Goal: Task Accomplishment & Management: Manage account settings

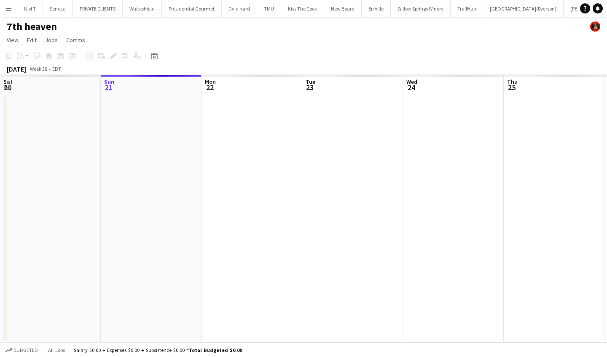
scroll to position [0, 212]
click at [12, 7] on button "Menu" at bounding box center [8, 8] width 17 height 17
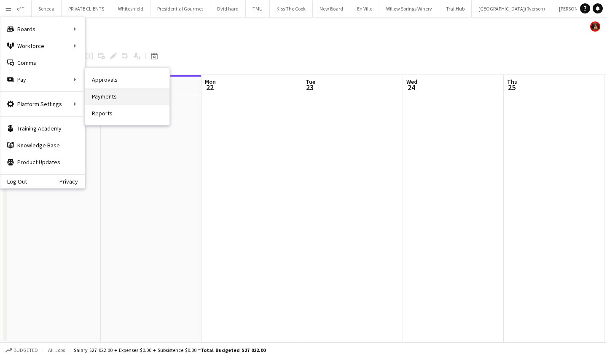
click at [121, 92] on link "Payments" at bounding box center [127, 96] width 84 height 17
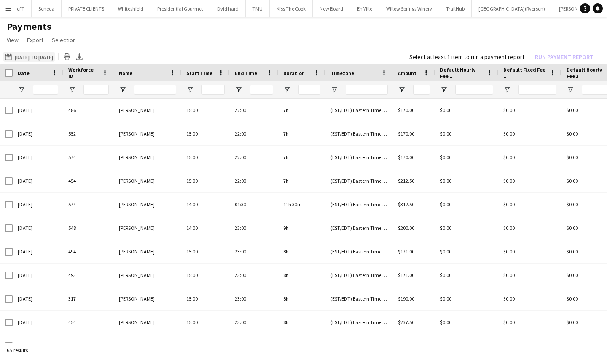
click at [7, 58] on app-icon "[DATE] to [DATE]" at bounding box center [10, 57] width 10 height 7
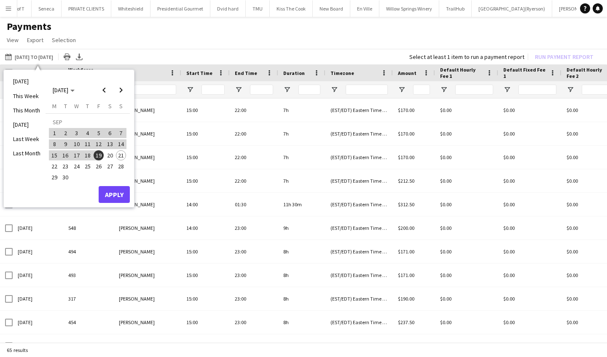
click at [56, 136] on span "1" at bounding box center [54, 133] width 10 height 10
click at [111, 154] on span "20" at bounding box center [110, 155] width 10 height 10
click at [114, 197] on button "Apply" at bounding box center [114, 194] width 31 height 17
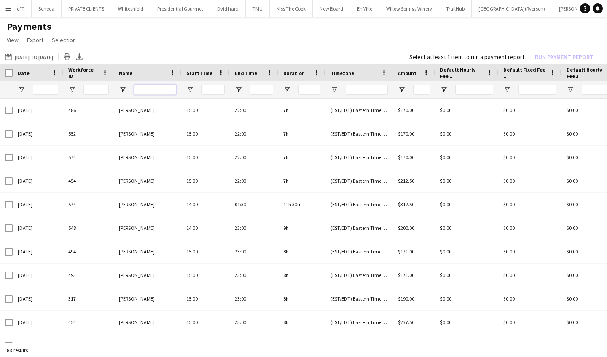
click at [147, 89] on input "Name Filter Input" at bounding box center [155, 90] width 42 height 10
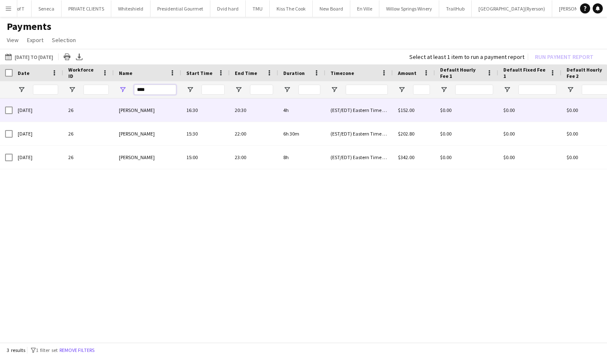
type input "****"
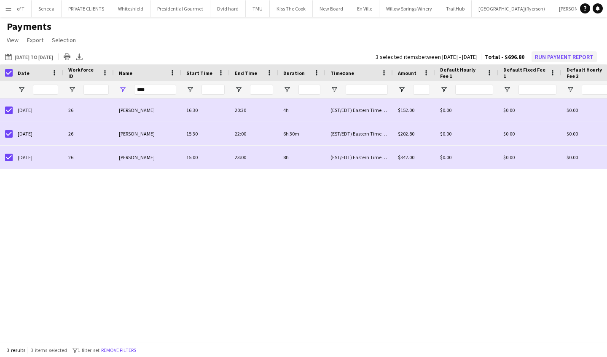
click at [543, 52] on button "Run Payment Report" at bounding box center [563, 56] width 65 height 11
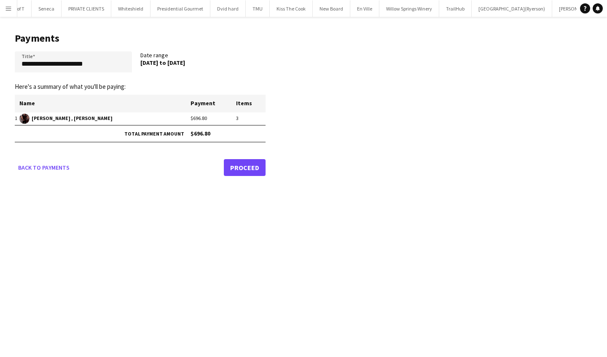
click at [256, 165] on link "Proceed" at bounding box center [245, 167] width 42 height 17
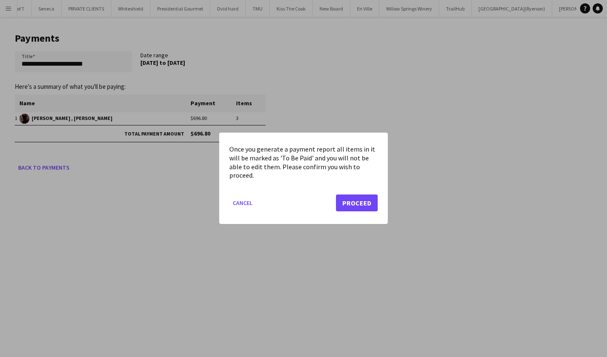
click at [364, 203] on button "Proceed" at bounding box center [357, 203] width 42 height 17
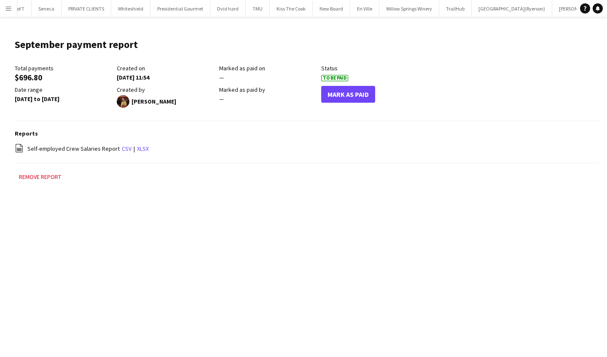
click at [352, 91] on button "Mark As Paid" at bounding box center [348, 94] width 54 height 17
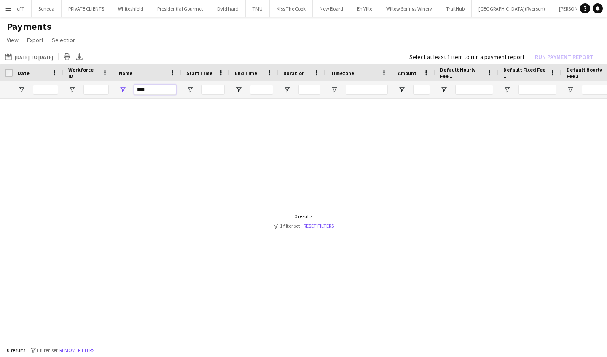
click at [161, 91] on input "****" at bounding box center [155, 90] width 42 height 10
type input "*"
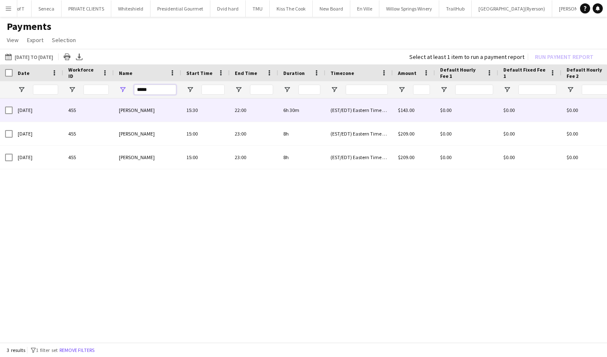
type input "*****"
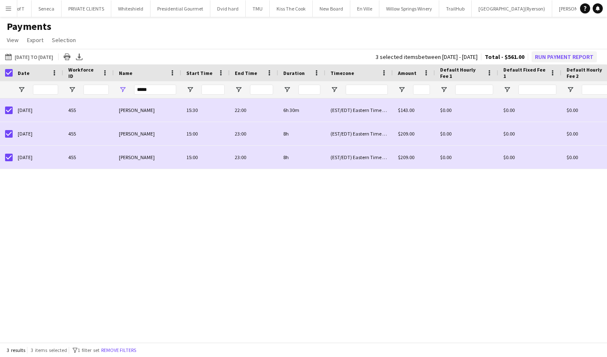
click at [552, 56] on button "Run Payment Report" at bounding box center [563, 56] width 65 height 11
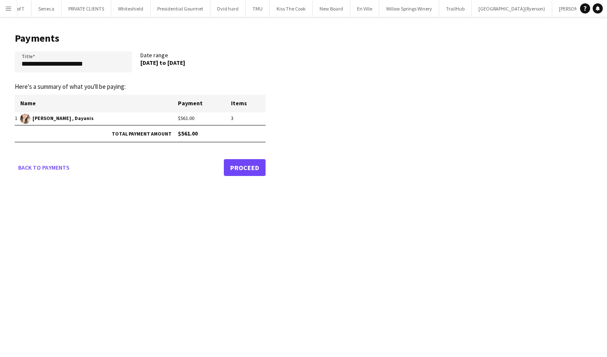
click at [262, 166] on link "Proceed" at bounding box center [245, 167] width 42 height 17
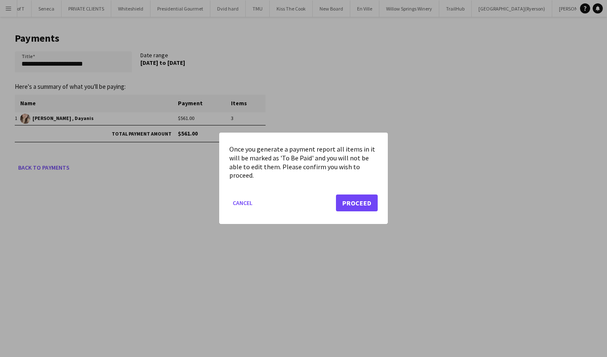
click at [364, 206] on button "Proceed" at bounding box center [357, 203] width 42 height 17
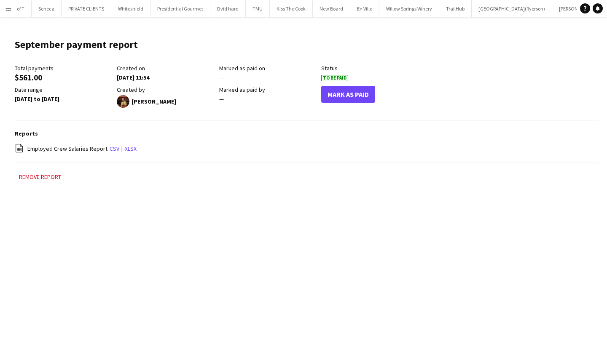
click at [358, 97] on button "Mark As Paid" at bounding box center [348, 94] width 54 height 17
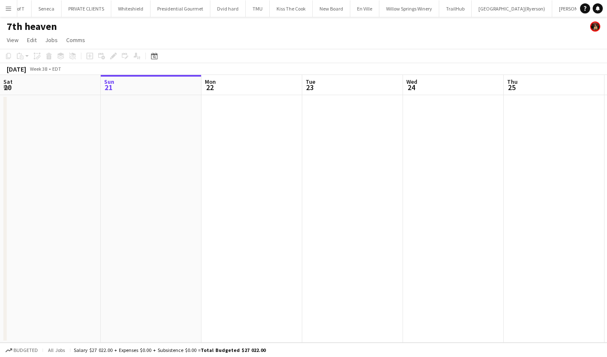
click at [8, 11] on app-icon "Menu" at bounding box center [8, 8] width 7 height 7
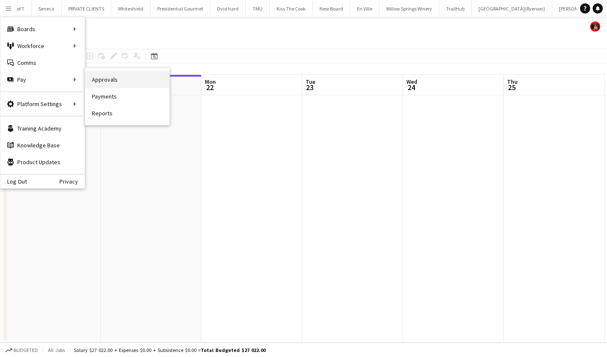
click at [120, 82] on link "Approvals" at bounding box center [127, 79] width 84 height 17
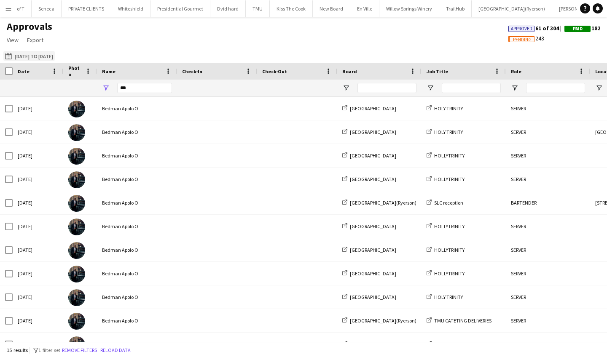
click at [8, 56] on app-icon "[DATE] to [DATE]" at bounding box center [10, 56] width 10 height 7
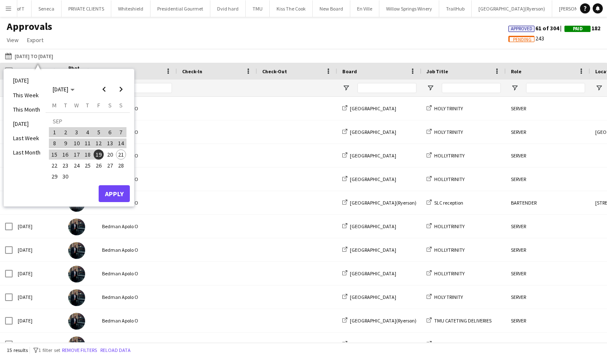
click at [54, 130] on span "1" at bounding box center [54, 132] width 10 height 10
click at [110, 155] on span "20" at bounding box center [110, 155] width 10 height 10
click at [118, 193] on button "Apply" at bounding box center [114, 193] width 31 height 17
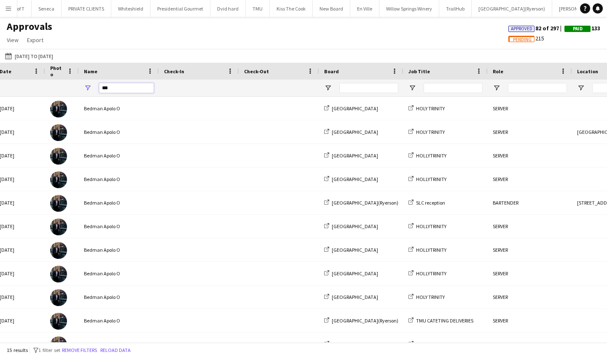
click at [143, 84] on input "***" at bounding box center [126, 88] width 55 height 10
click at [138, 87] on input "***" at bounding box center [126, 88] width 55 height 10
type input "*"
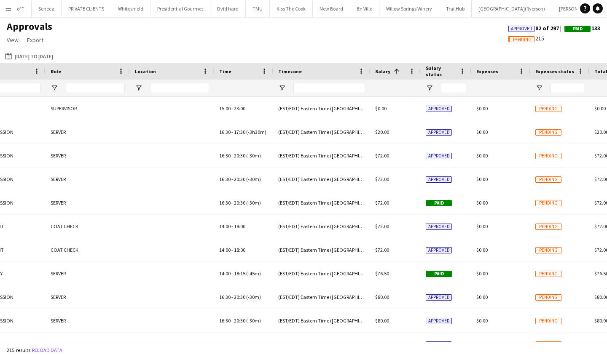
click at [438, 70] on span "Salary status" at bounding box center [441, 71] width 30 height 13
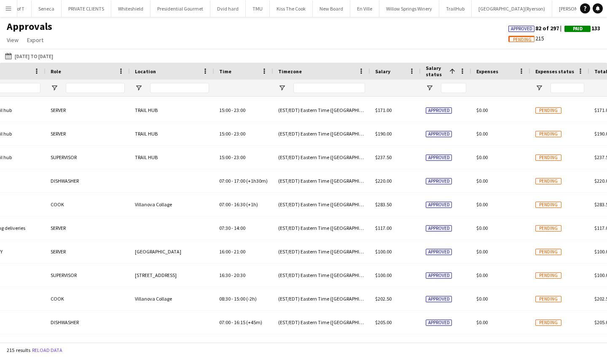
click at [383, 68] on span "Salary" at bounding box center [382, 71] width 15 height 6
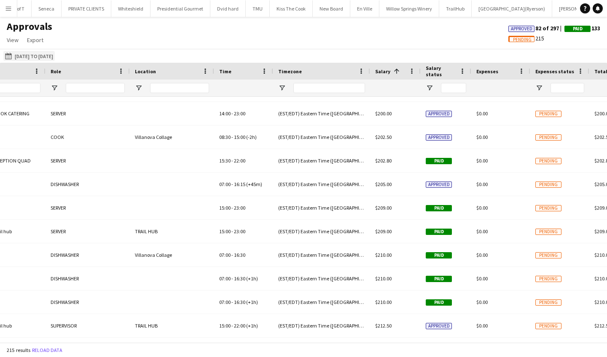
click at [11, 57] on app-icon "[DATE] to [DATE]" at bounding box center [10, 56] width 10 height 7
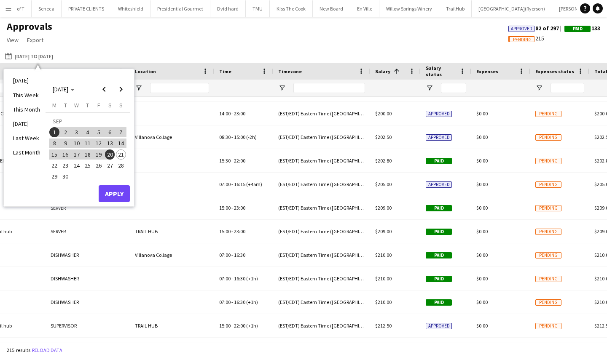
click at [124, 194] on button "Apply" at bounding box center [114, 193] width 31 height 17
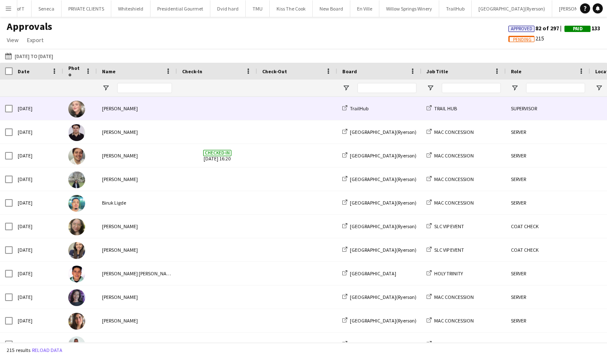
click at [161, 111] on div "[PERSON_NAME]" at bounding box center [137, 108] width 80 height 23
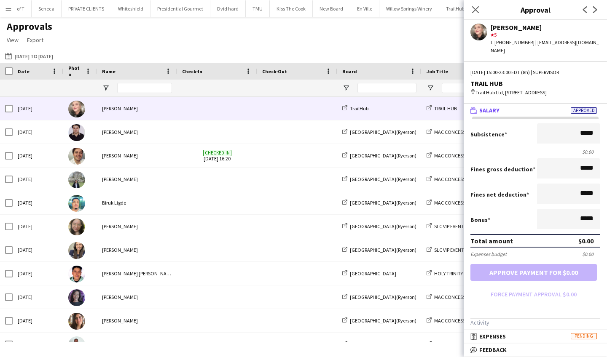
click at [8, 11] on app-icon "Menu" at bounding box center [8, 8] width 7 height 7
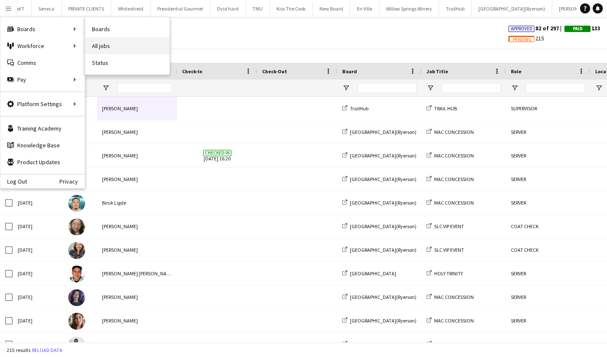
click at [114, 38] on link "All jobs" at bounding box center [127, 45] width 84 height 17
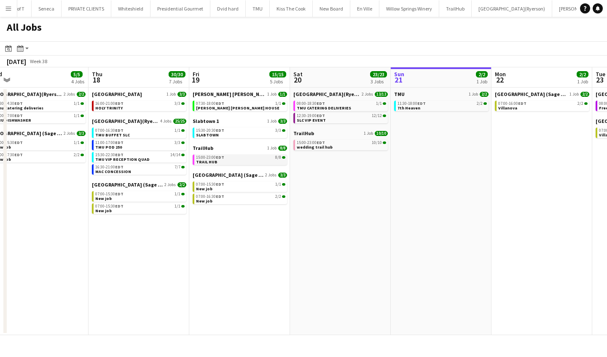
click at [230, 162] on link "15:00-23:00 EDT 8/8 TRAIL HUB" at bounding box center [240, 160] width 89 height 10
click at [8, 8] on app-icon "Menu" at bounding box center [8, 8] width 7 height 7
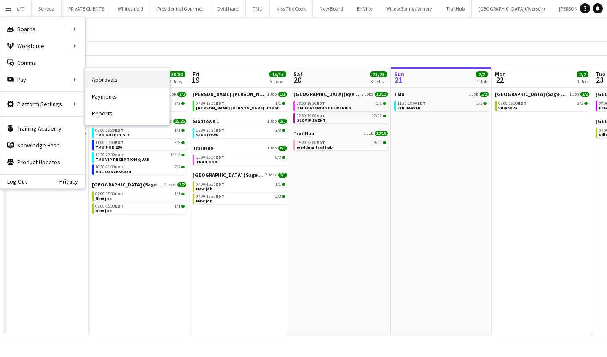
click at [100, 81] on link "Approvals" at bounding box center [127, 79] width 84 height 17
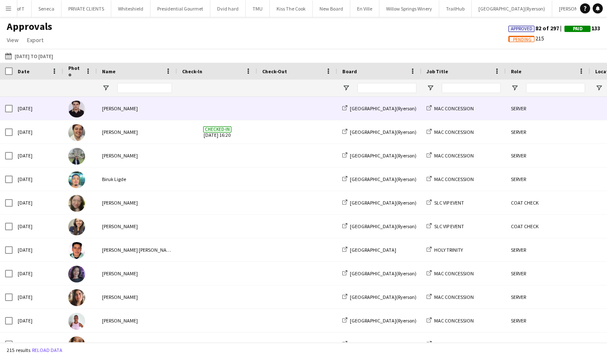
click at [248, 111] on span at bounding box center [217, 108] width 70 height 23
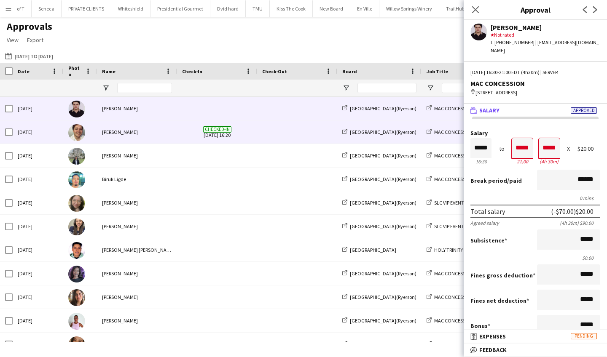
click at [255, 134] on div "Checked-in [DATE] 16:20" at bounding box center [217, 131] width 80 height 23
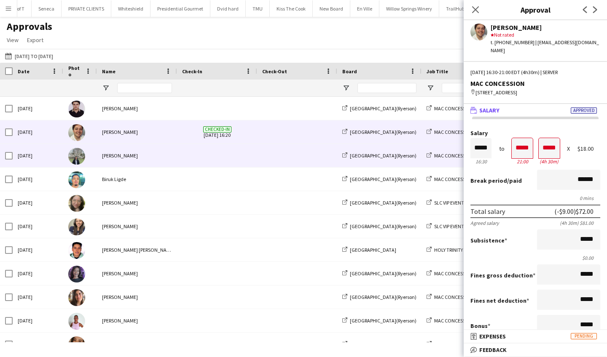
click at [259, 156] on div at bounding box center [297, 155] width 80 height 23
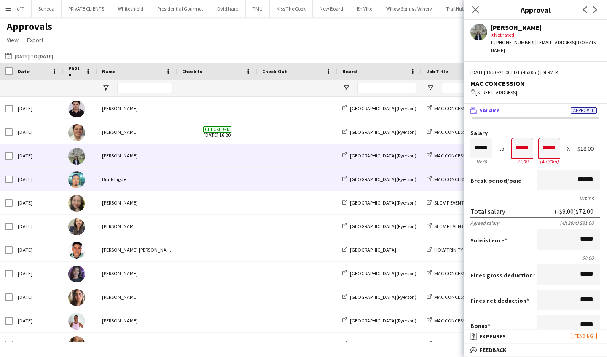
click at [265, 176] on span at bounding box center [297, 179] width 70 height 23
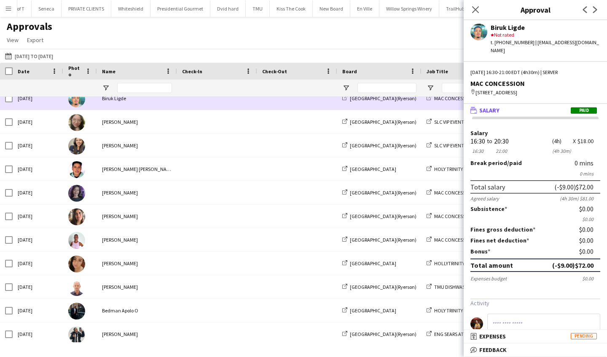
scroll to position [83, 0]
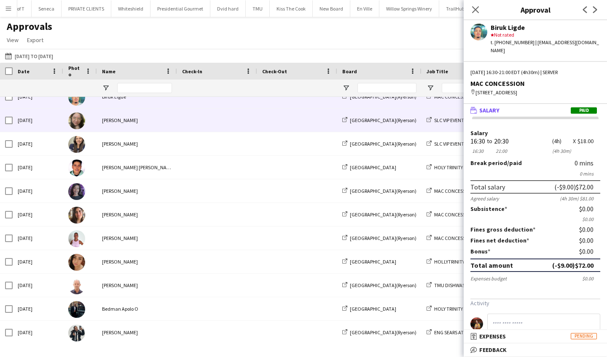
click at [226, 114] on span at bounding box center [217, 120] width 70 height 23
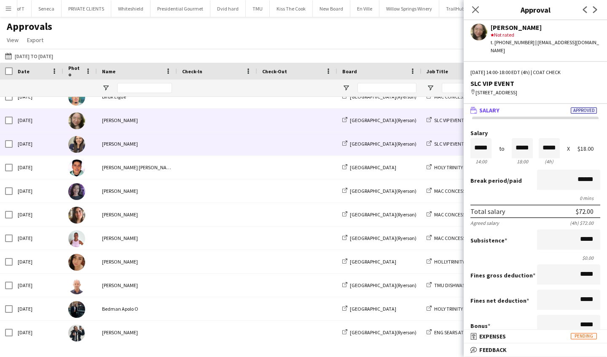
click at [228, 142] on span at bounding box center [217, 143] width 70 height 23
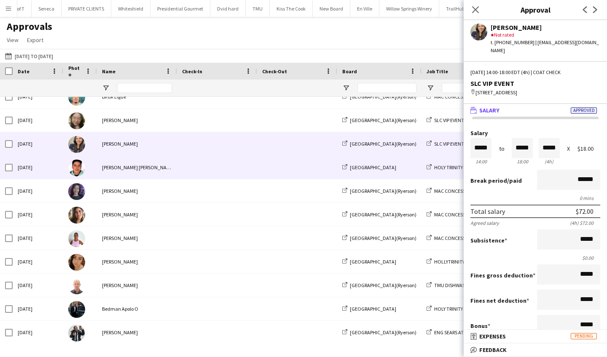
click at [232, 168] on span at bounding box center [217, 167] width 70 height 23
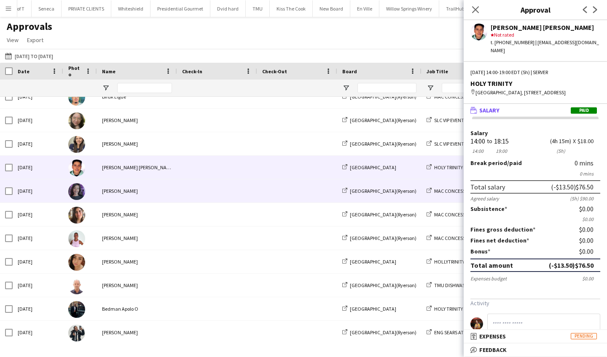
click at [236, 192] on span at bounding box center [217, 190] width 70 height 23
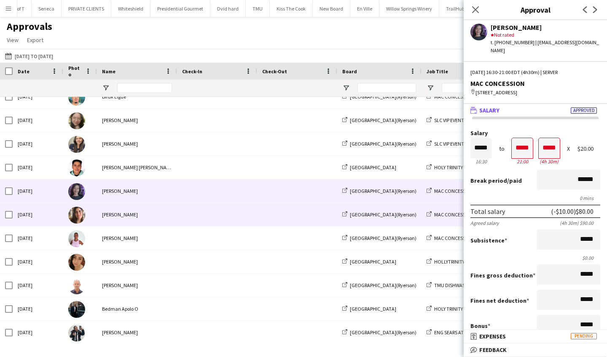
click at [237, 211] on span at bounding box center [217, 214] width 70 height 23
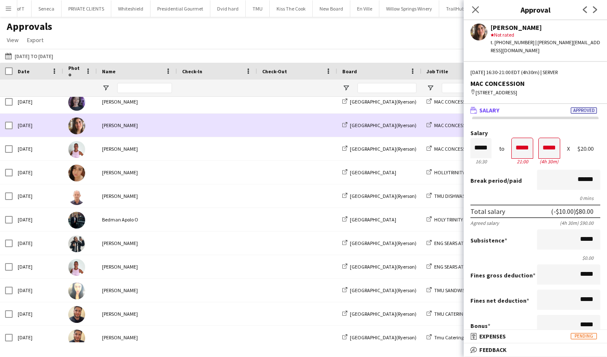
scroll to position [185, 0]
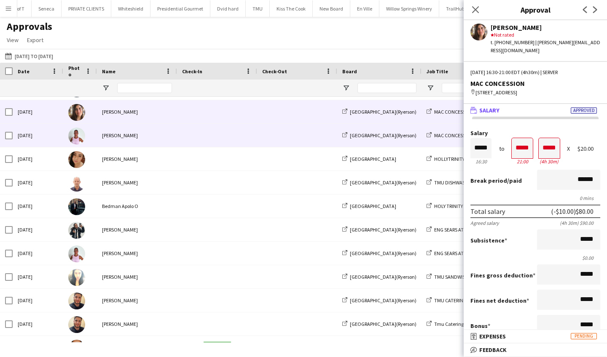
click at [214, 143] on span at bounding box center [217, 135] width 70 height 23
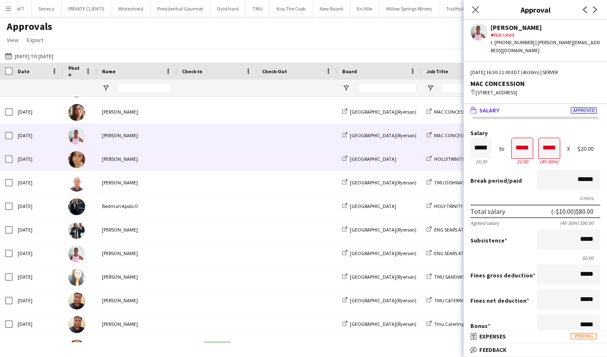
click at [217, 160] on span at bounding box center [217, 158] width 70 height 23
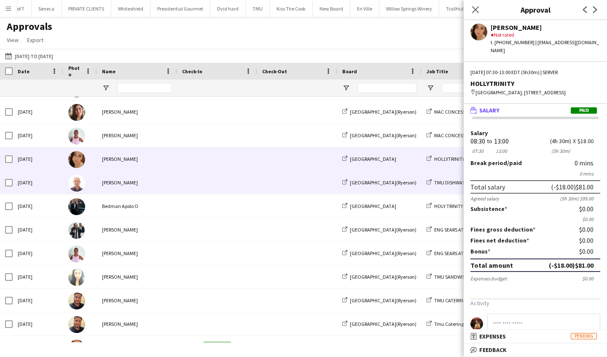
click at [222, 182] on span at bounding box center [217, 182] width 70 height 23
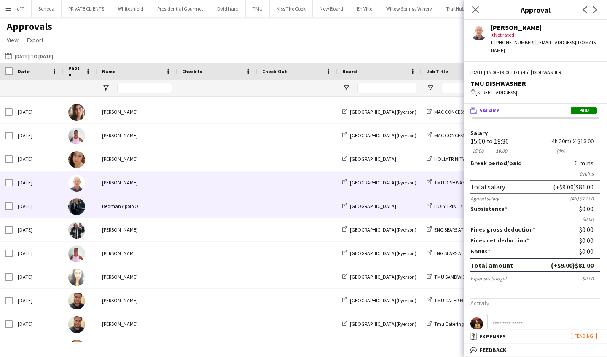
click at [229, 206] on span at bounding box center [217, 206] width 70 height 23
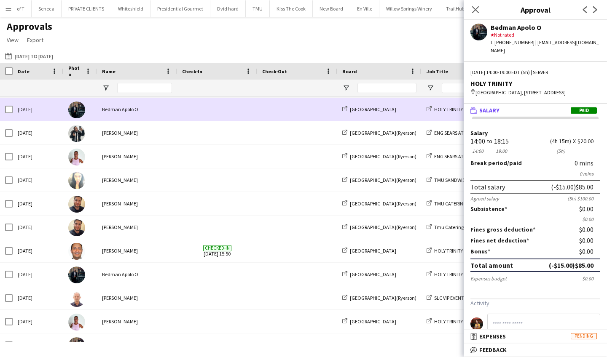
scroll to position [290, 0]
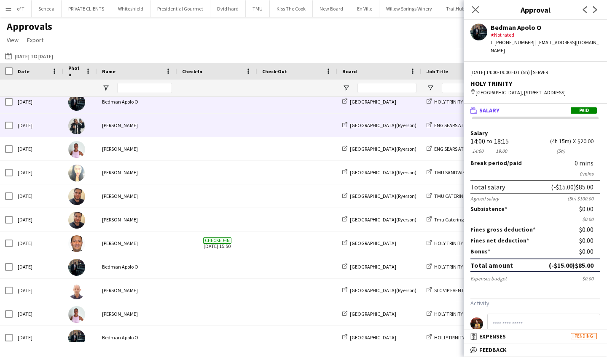
click at [207, 126] on span at bounding box center [217, 125] width 70 height 23
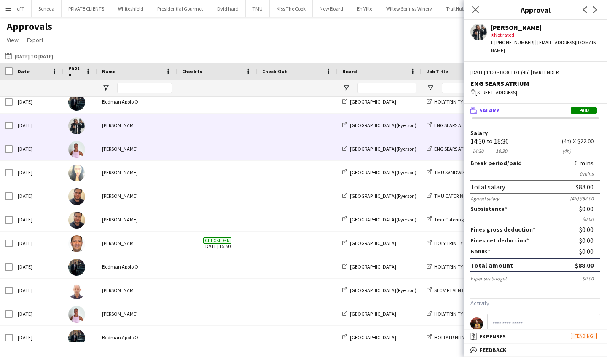
click at [209, 152] on span at bounding box center [217, 148] width 70 height 23
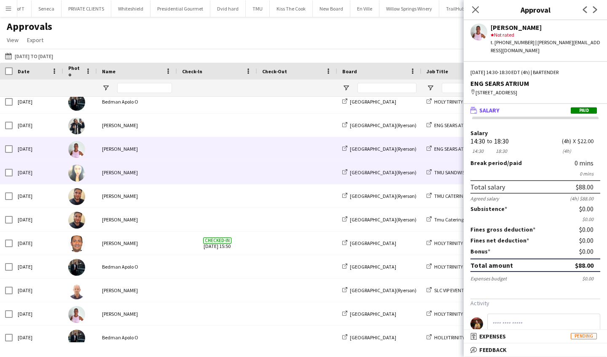
click at [214, 173] on span at bounding box center [217, 172] width 70 height 23
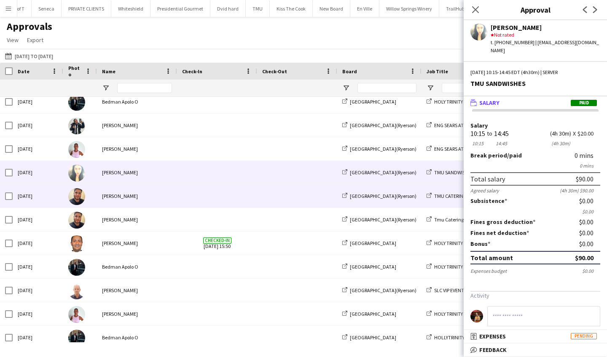
click at [220, 195] on span at bounding box center [217, 196] width 70 height 23
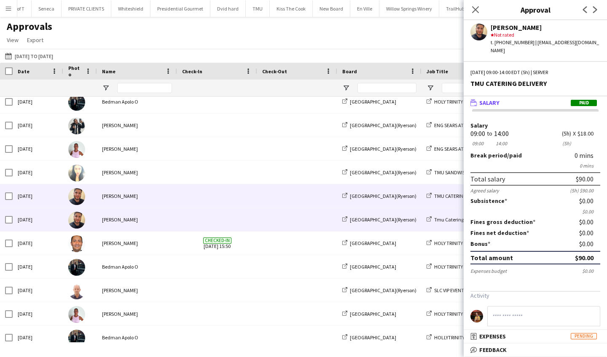
click at [230, 214] on span at bounding box center [217, 219] width 70 height 23
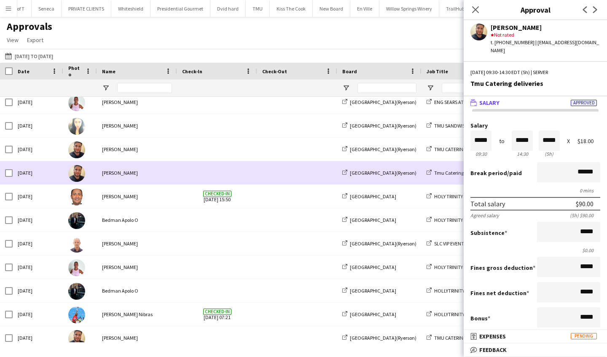
scroll to position [389, 0]
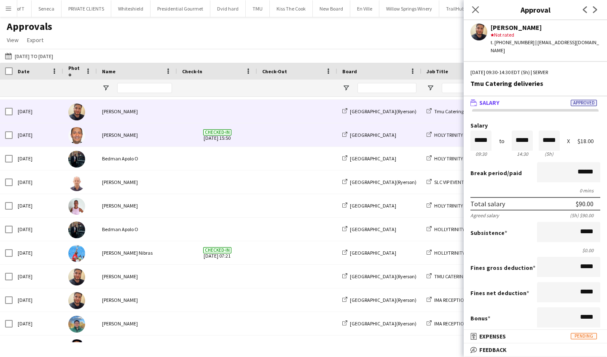
click at [178, 135] on div "Checked-in [DATE] 15:50" at bounding box center [217, 134] width 80 height 23
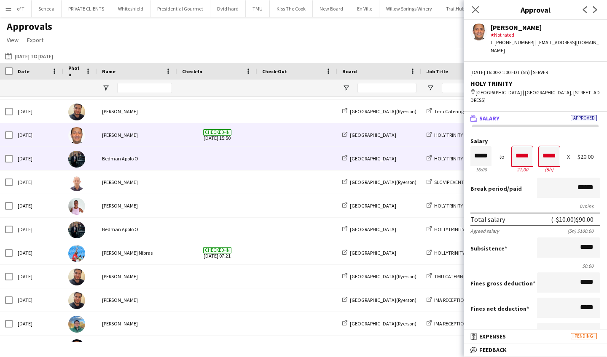
click at [185, 165] on span at bounding box center [217, 158] width 70 height 23
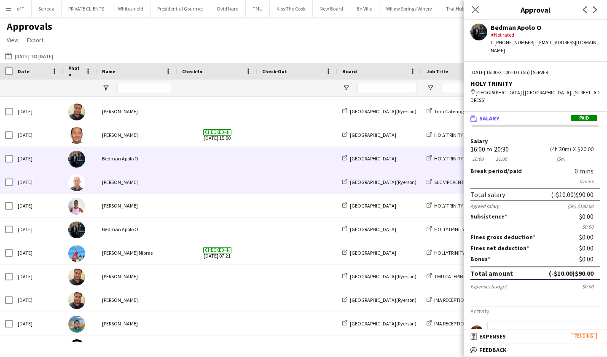
click at [191, 189] on span at bounding box center [217, 182] width 70 height 23
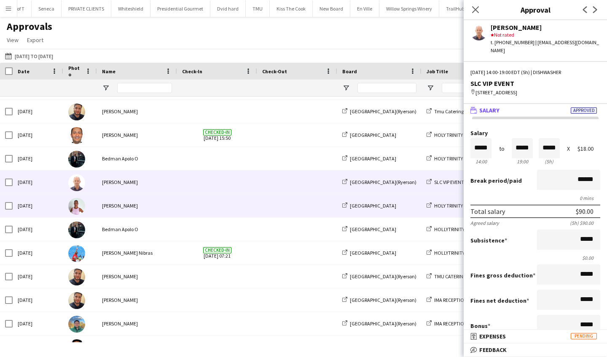
click at [199, 210] on span at bounding box center [217, 205] width 70 height 23
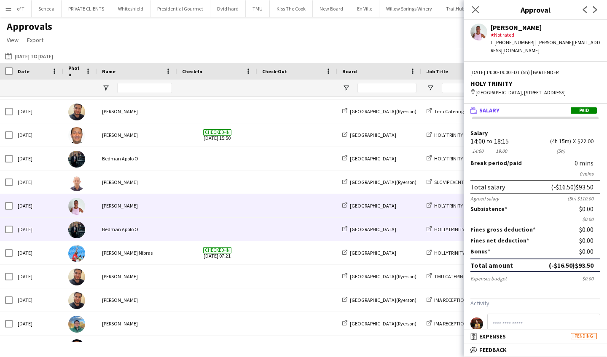
click at [201, 227] on span at bounding box center [217, 229] width 70 height 23
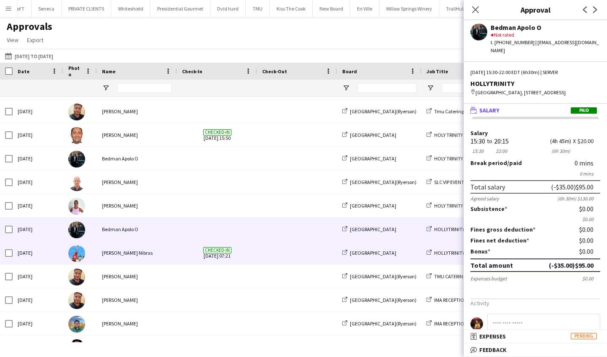
click at [201, 253] on span "Checked-in [DATE] 07:21" at bounding box center [217, 252] width 70 height 23
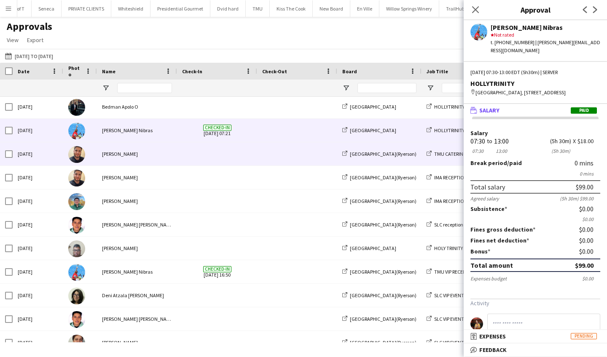
click at [177, 153] on div at bounding box center [217, 153] width 80 height 23
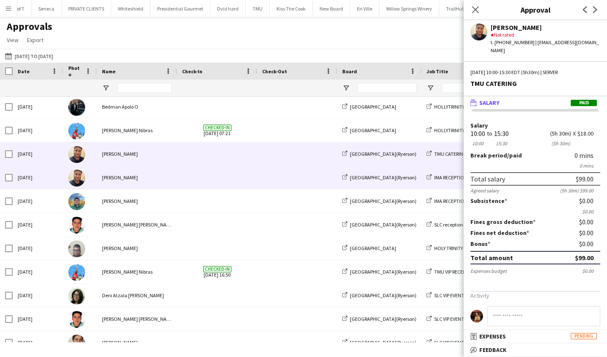
click at [188, 182] on span at bounding box center [217, 177] width 70 height 23
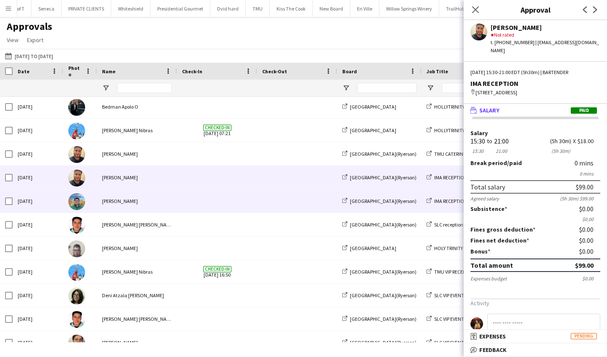
click at [194, 201] on span at bounding box center [217, 201] width 70 height 23
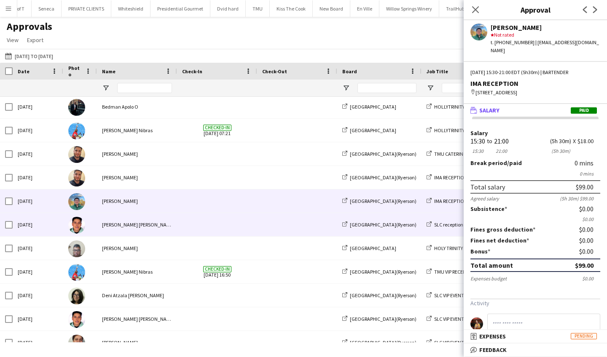
click at [200, 223] on span at bounding box center [217, 224] width 70 height 23
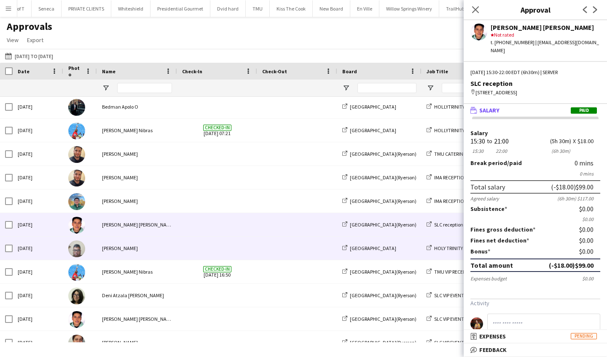
click at [206, 242] on span at bounding box center [217, 248] width 70 height 23
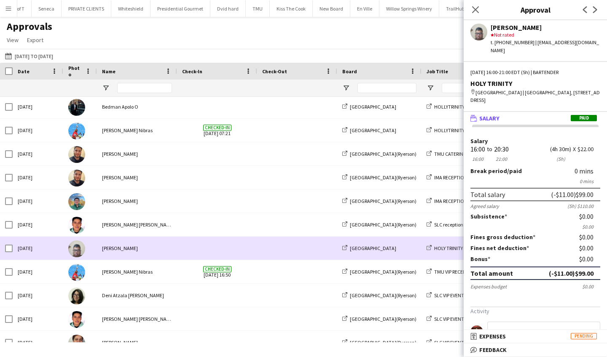
scroll to position [542, 0]
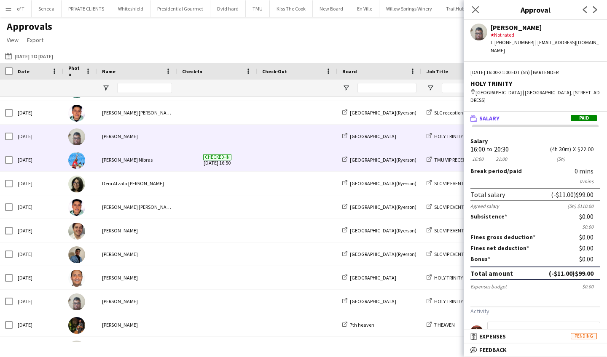
click at [175, 161] on div "[PERSON_NAME] Nibras" at bounding box center [137, 159] width 80 height 23
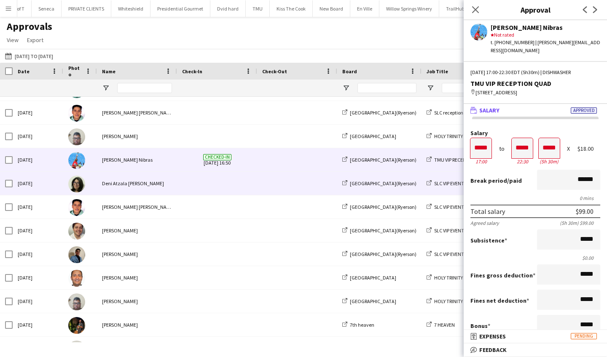
click at [180, 190] on div at bounding box center [217, 183] width 80 height 23
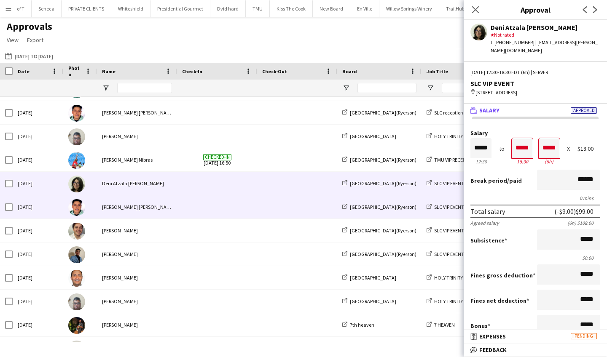
click at [184, 210] on span at bounding box center [217, 206] width 70 height 23
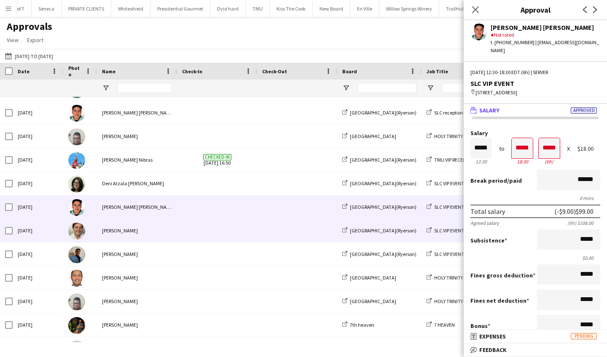
click at [183, 230] on span at bounding box center [217, 230] width 70 height 23
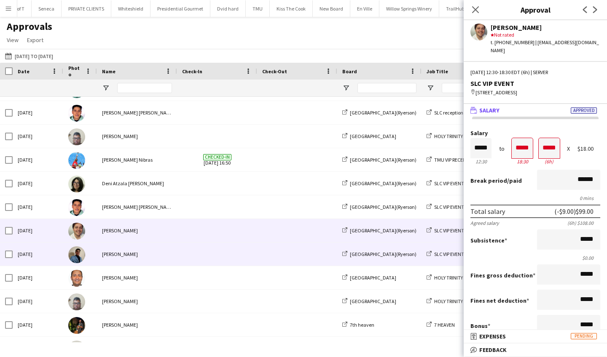
click at [190, 253] on span at bounding box center [217, 254] width 70 height 23
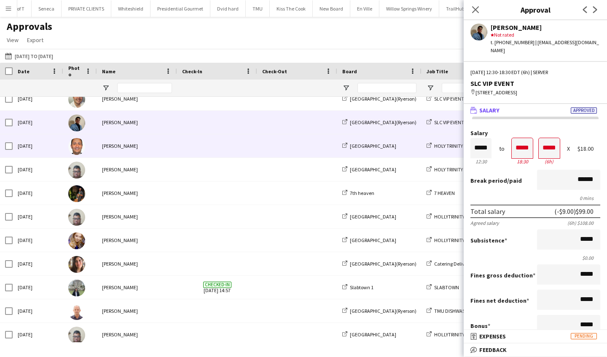
click at [168, 147] on div "[PERSON_NAME]" at bounding box center [137, 145] width 80 height 23
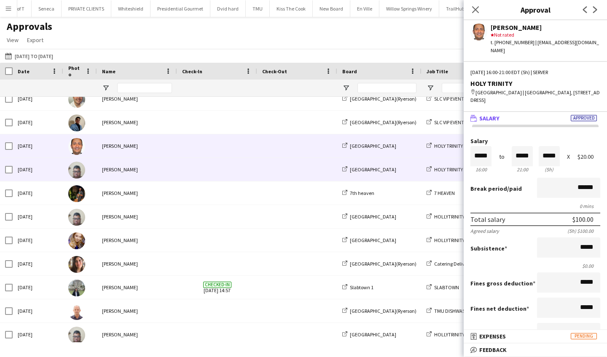
click at [172, 171] on div "[PERSON_NAME]" at bounding box center [137, 169] width 80 height 23
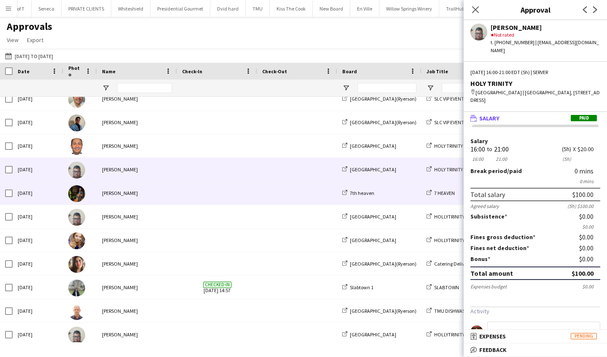
click at [181, 193] on div at bounding box center [217, 193] width 80 height 23
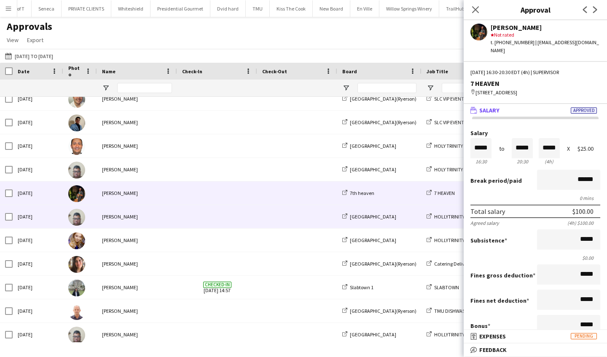
click at [184, 215] on span at bounding box center [217, 216] width 70 height 23
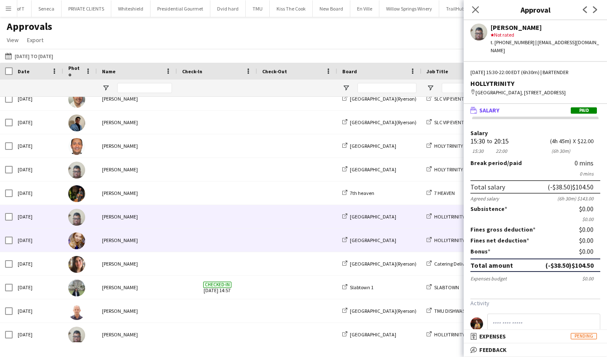
click at [187, 244] on span at bounding box center [217, 240] width 70 height 23
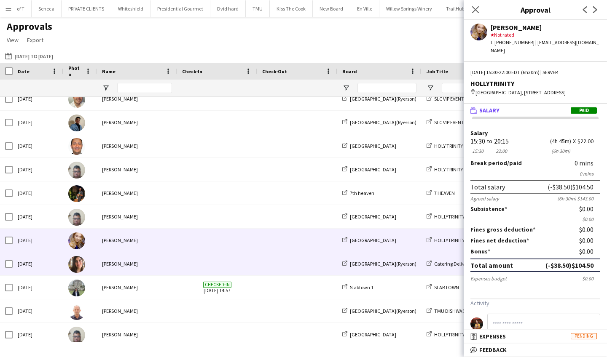
click at [189, 271] on span at bounding box center [217, 263] width 70 height 23
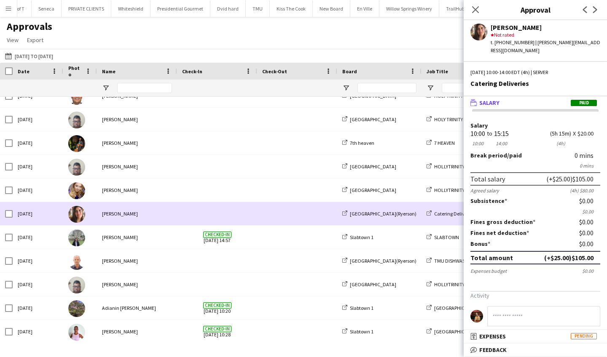
scroll to position [834, 0]
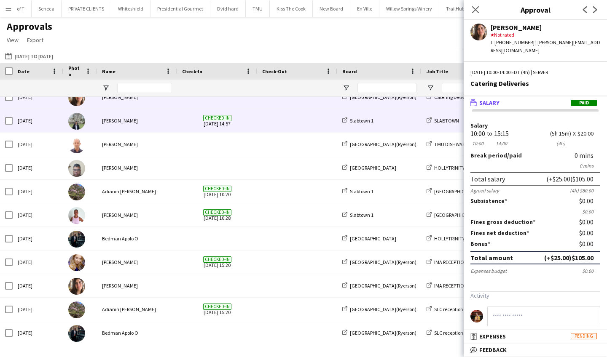
click at [140, 126] on div "[PERSON_NAME]" at bounding box center [137, 120] width 80 height 23
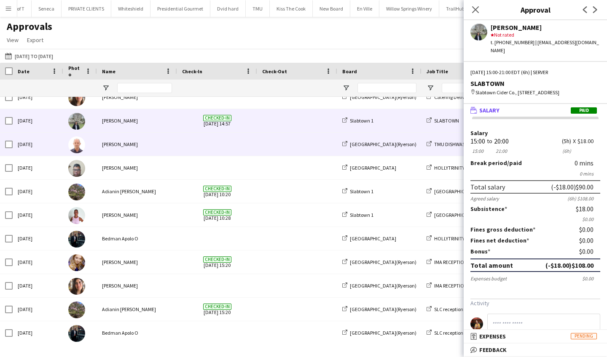
click at [147, 150] on div "[PERSON_NAME]" at bounding box center [137, 144] width 80 height 23
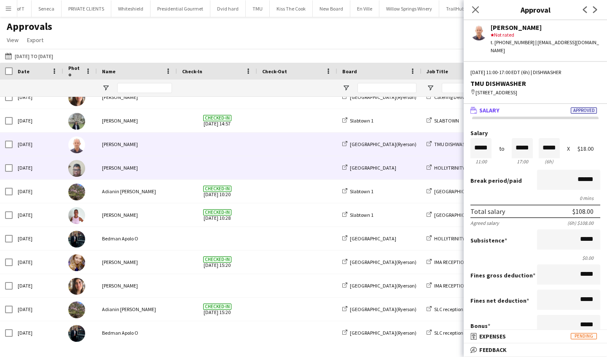
click at [155, 176] on div "[PERSON_NAME]" at bounding box center [137, 167] width 80 height 23
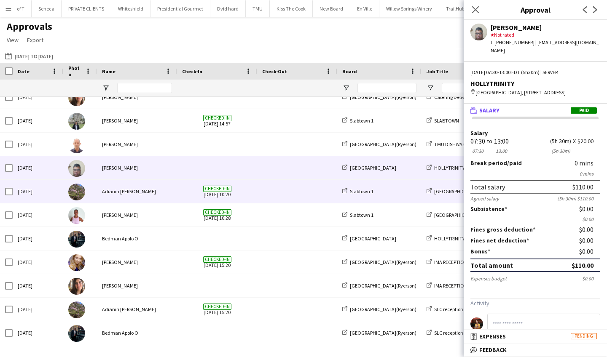
click at [160, 196] on div "Adianin [PERSON_NAME]" at bounding box center [137, 191] width 80 height 23
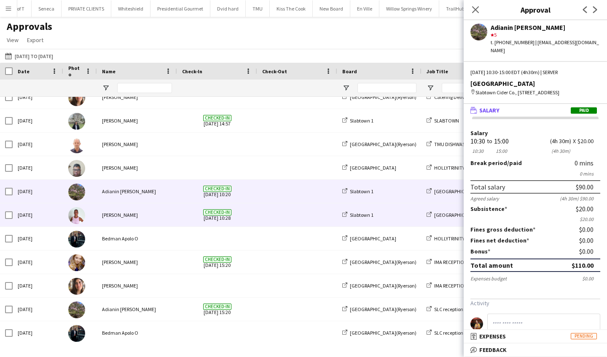
click at [163, 214] on div "[PERSON_NAME]" at bounding box center [137, 214] width 80 height 23
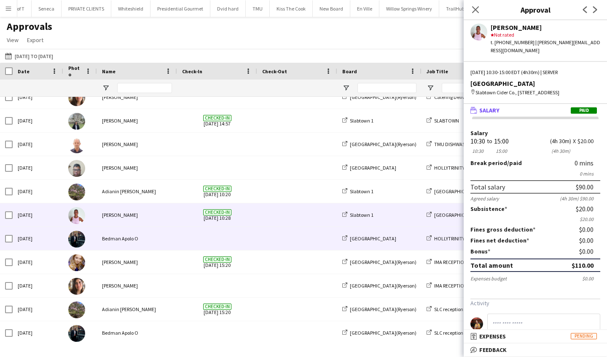
click at [170, 233] on div "Bedman Apolo O" at bounding box center [137, 238] width 80 height 23
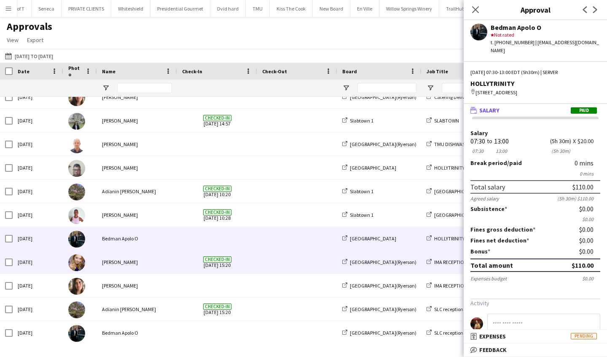
click at [170, 259] on div "[PERSON_NAME]" at bounding box center [137, 262] width 80 height 23
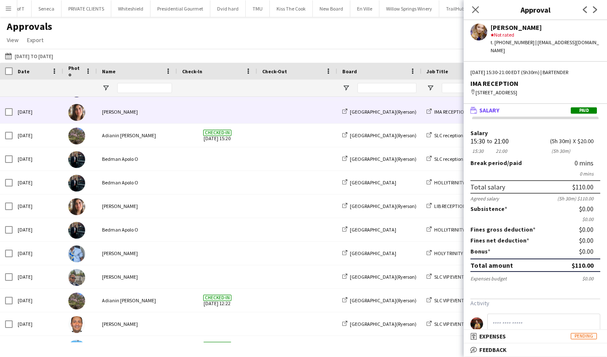
click at [163, 114] on div "[PERSON_NAME]" at bounding box center [137, 111] width 80 height 23
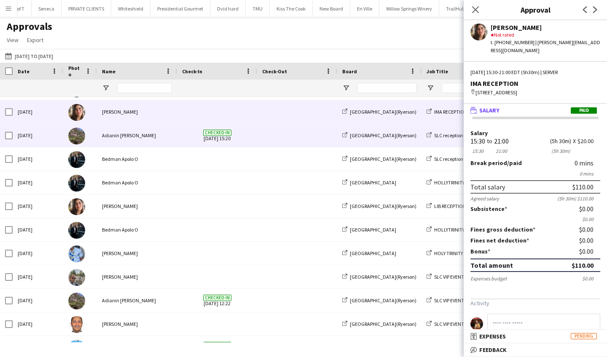
click at [171, 144] on div "Adianin [PERSON_NAME]" at bounding box center [137, 135] width 80 height 23
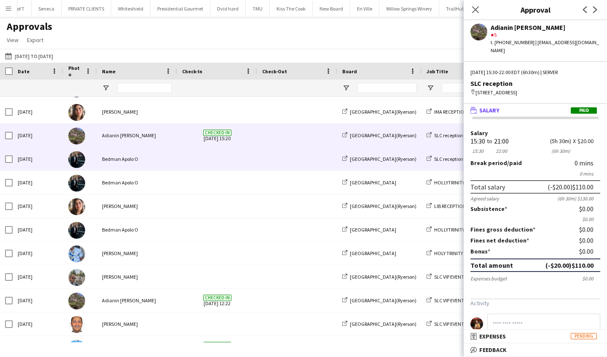
click at [177, 163] on div "Bedman Apolo O" at bounding box center [137, 158] width 80 height 23
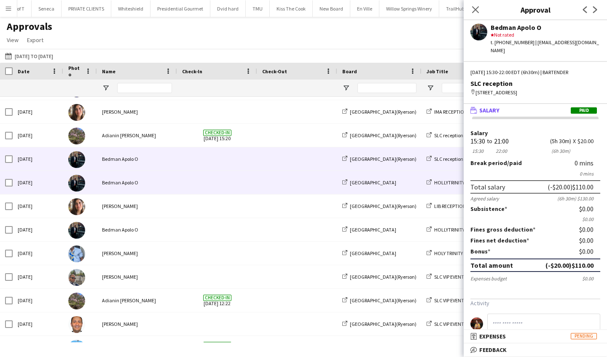
click at [184, 191] on span at bounding box center [217, 182] width 70 height 23
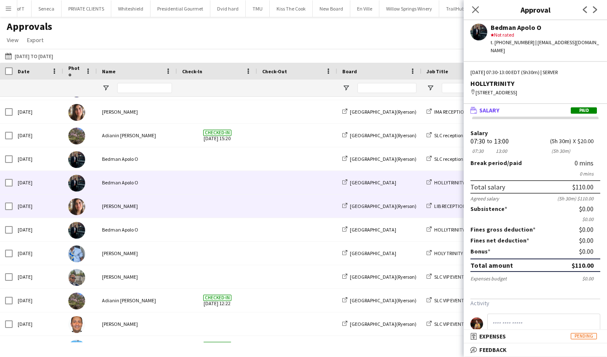
click at [187, 203] on span at bounding box center [217, 206] width 70 height 23
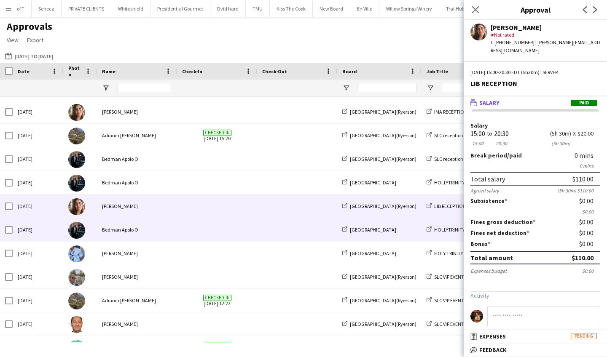
click at [190, 233] on span at bounding box center [217, 229] width 70 height 23
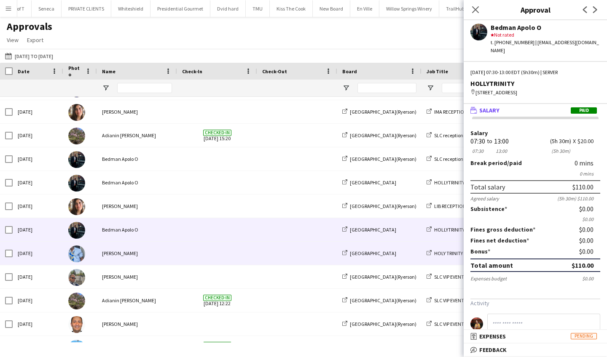
click at [193, 257] on span at bounding box center [217, 253] width 70 height 23
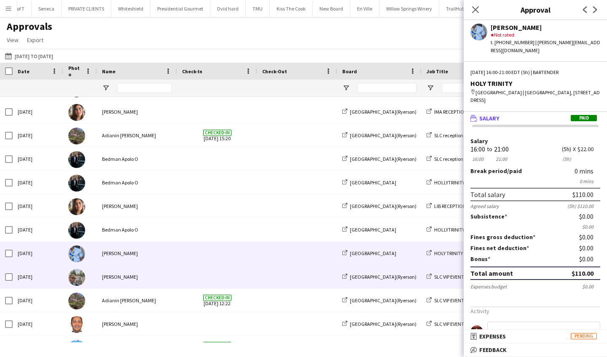
click at [194, 287] on span at bounding box center [217, 276] width 70 height 23
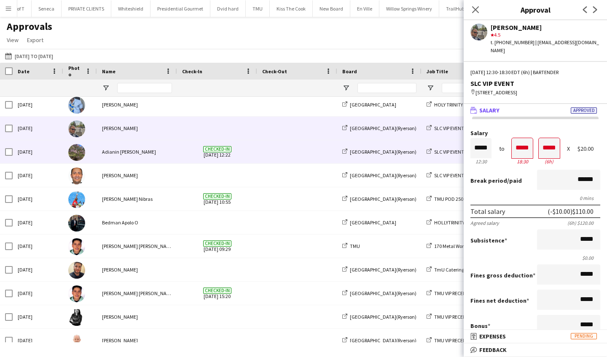
click at [150, 157] on div "Adianin [PERSON_NAME]" at bounding box center [137, 151] width 80 height 23
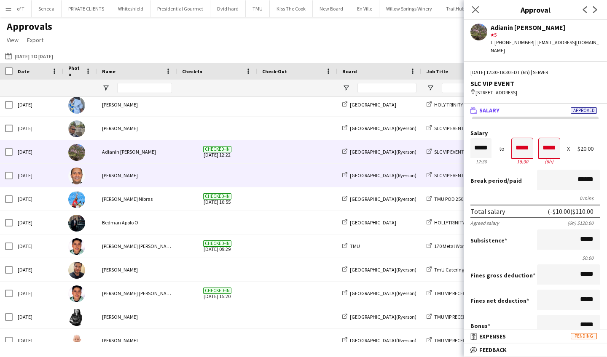
click at [156, 179] on div "[PERSON_NAME]" at bounding box center [137, 175] width 80 height 23
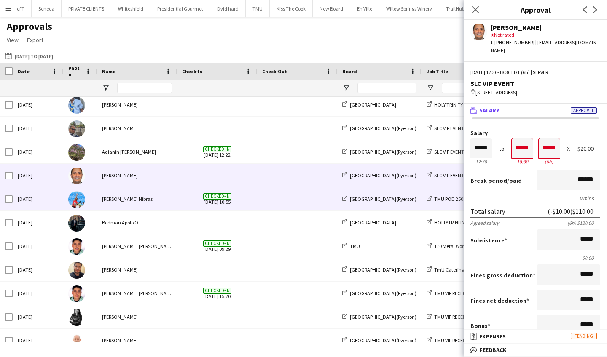
click at [166, 202] on div "[PERSON_NAME] Nibras" at bounding box center [137, 198] width 80 height 23
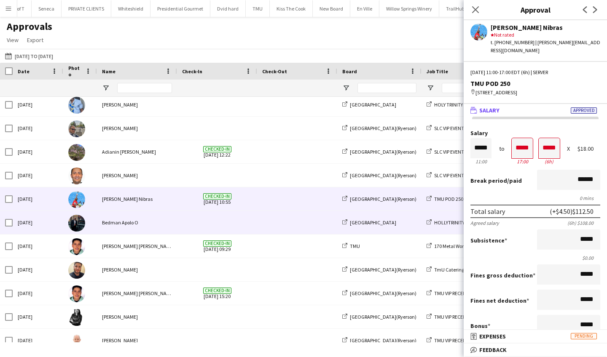
click at [178, 230] on div at bounding box center [217, 222] width 80 height 23
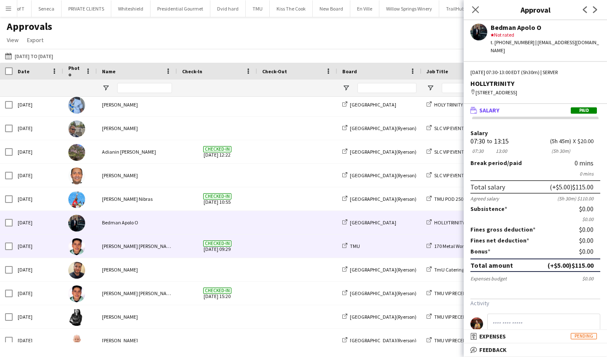
click at [180, 244] on div "Checked-in [DATE] 09:29" at bounding box center [217, 246] width 80 height 23
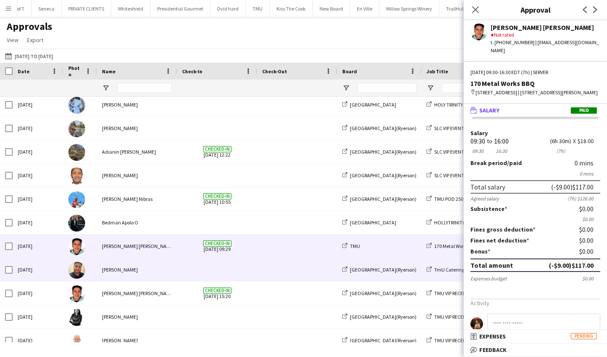
click at [188, 271] on span at bounding box center [217, 269] width 70 height 23
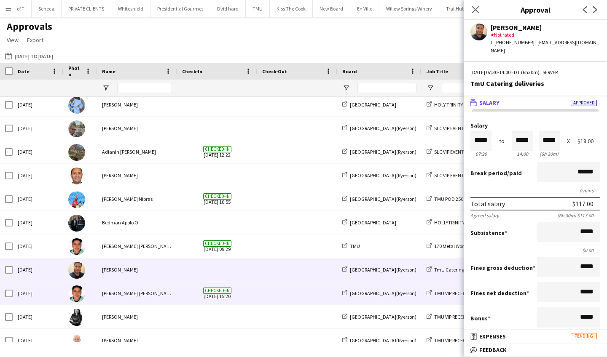
click at [183, 289] on span "Checked-in [DATE] 15:20" at bounding box center [217, 293] width 70 height 23
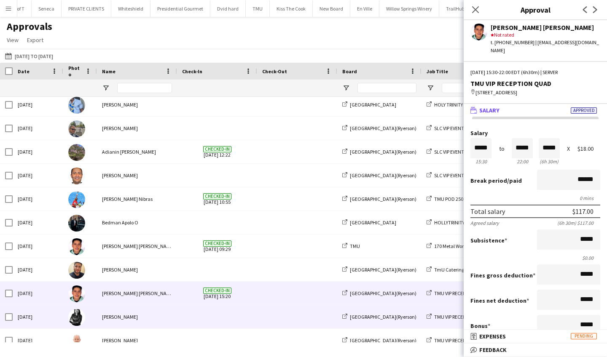
click at [182, 317] on span at bounding box center [217, 316] width 70 height 23
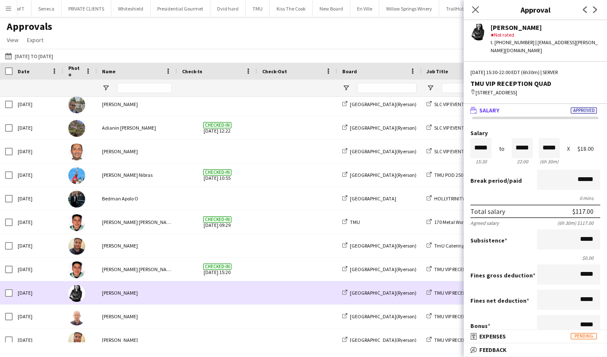
scroll to position [1303, 0]
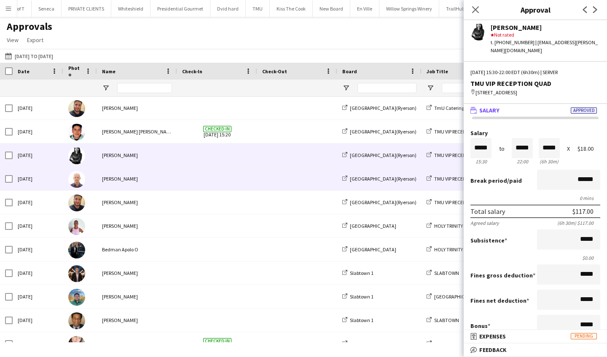
click at [156, 179] on div "[PERSON_NAME]" at bounding box center [137, 178] width 80 height 23
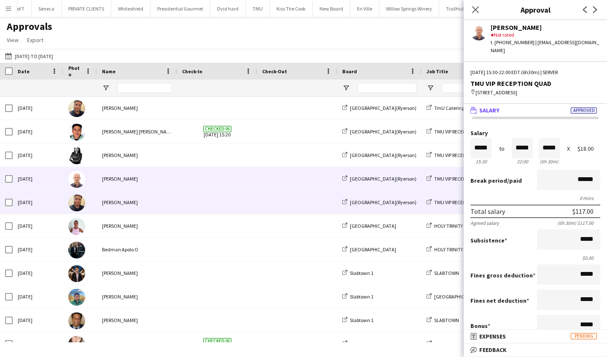
click at [165, 209] on div "[PERSON_NAME]" at bounding box center [137, 202] width 80 height 23
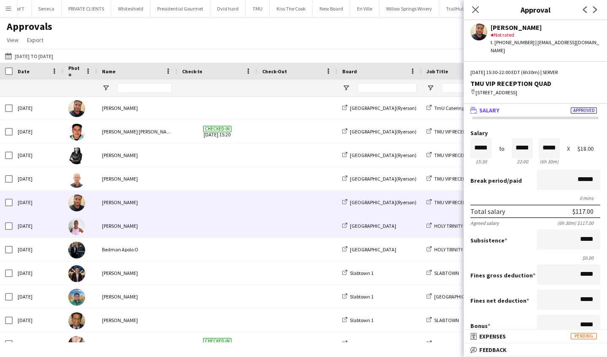
click at [175, 233] on div "[PERSON_NAME]" at bounding box center [137, 225] width 80 height 23
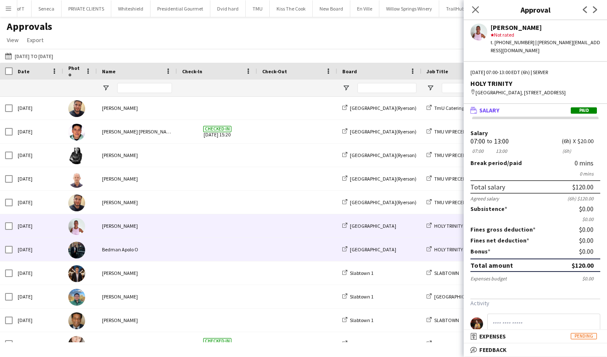
click at [184, 260] on span at bounding box center [217, 249] width 70 height 23
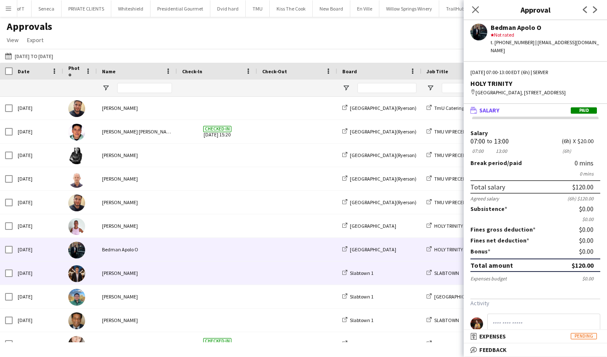
click at [187, 274] on span at bounding box center [217, 273] width 70 height 23
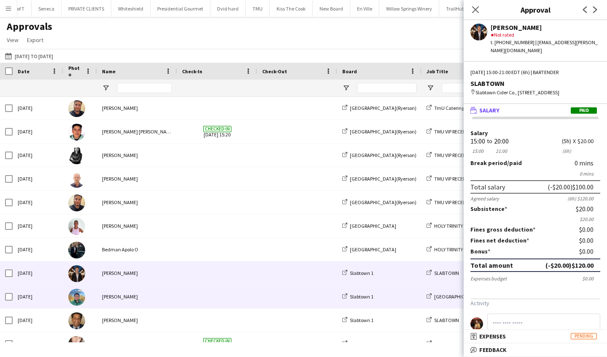
click at [187, 295] on span at bounding box center [217, 296] width 70 height 23
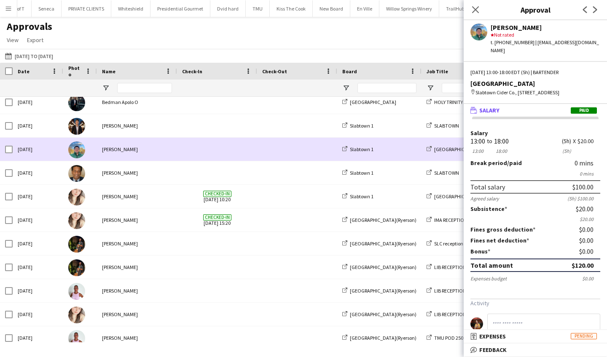
scroll to position [1569, 0]
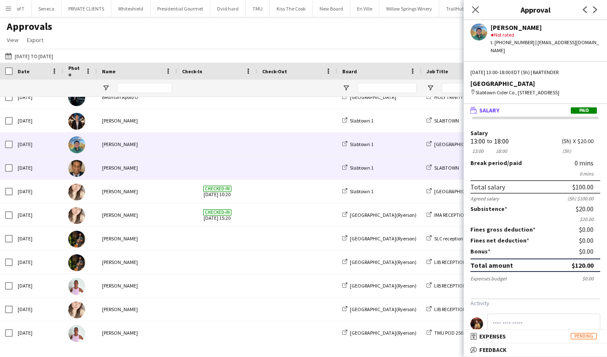
click at [160, 171] on div "[PERSON_NAME]" at bounding box center [137, 167] width 80 height 23
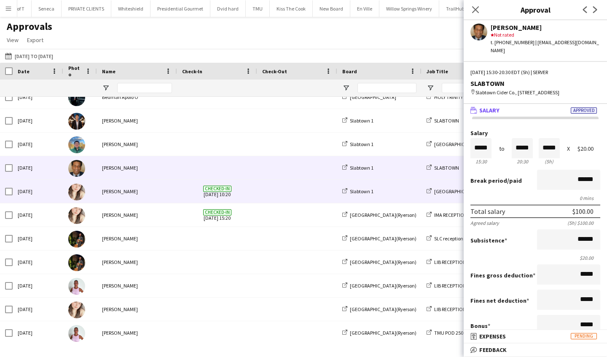
click at [165, 200] on div "[PERSON_NAME]" at bounding box center [137, 191] width 80 height 23
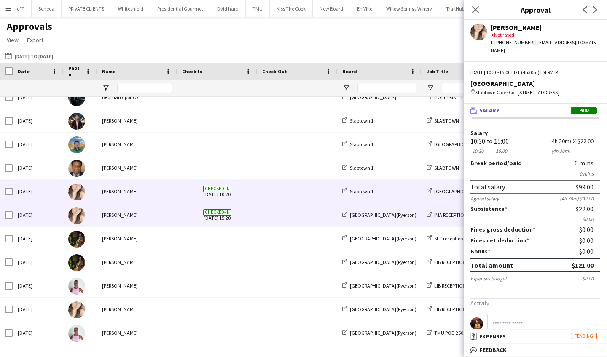
click at [169, 220] on div "[PERSON_NAME]" at bounding box center [137, 214] width 80 height 23
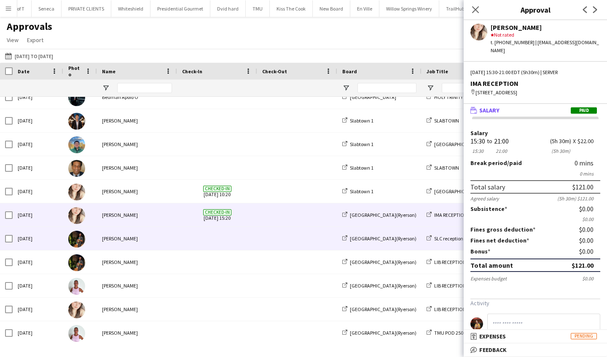
click at [175, 239] on div "[PERSON_NAME]" at bounding box center [137, 238] width 80 height 23
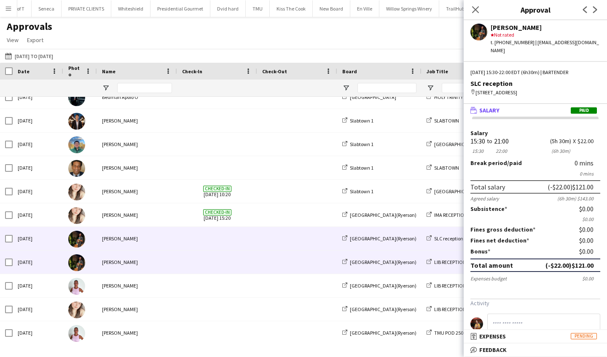
click at [175, 258] on div "[PERSON_NAME]" at bounding box center [137, 262] width 80 height 23
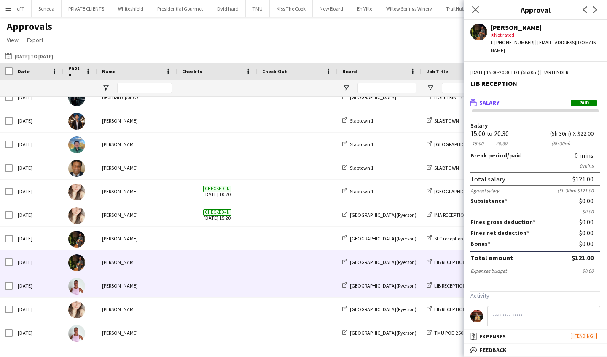
click at [186, 289] on span at bounding box center [217, 285] width 70 height 23
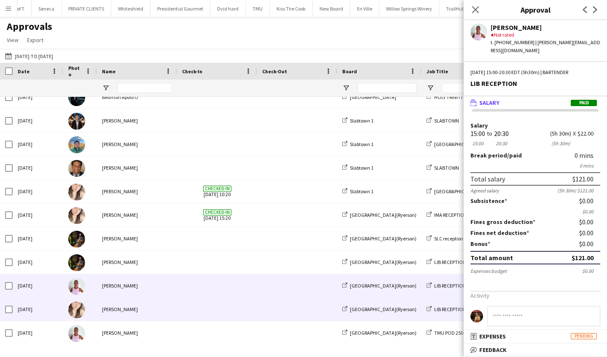
click at [186, 306] on span at bounding box center [217, 309] width 70 height 23
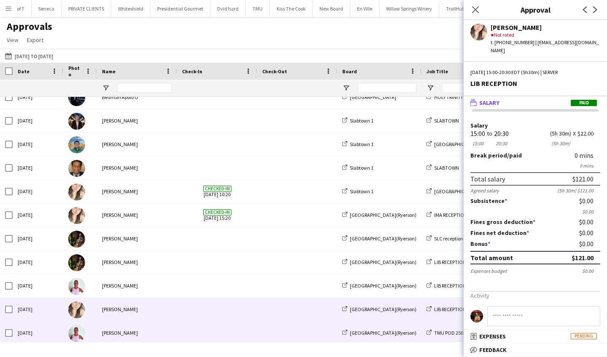
click at [183, 334] on span at bounding box center [217, 332] width 70 height 23
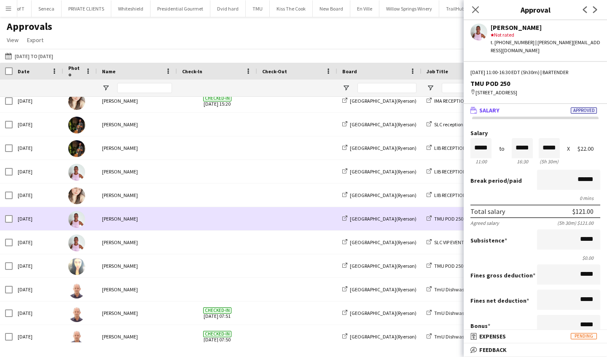
scroll to position [1695, 0]
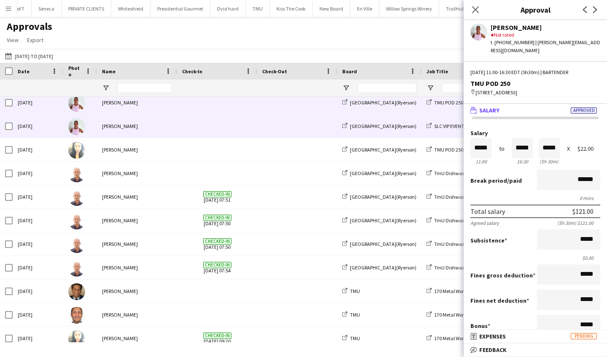
click at [163, 130] on div "[PERSON_NAME]" at bounding box center [137, 126] width 80 height 23
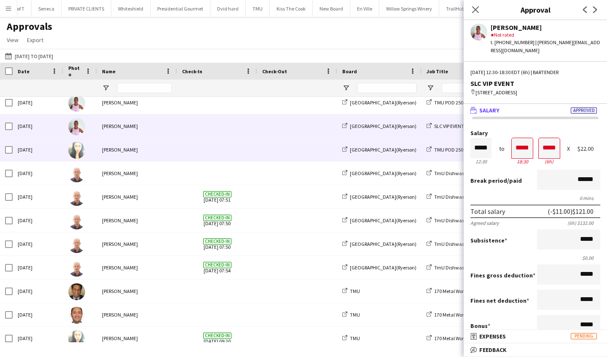
click at [164, 158] on div "[PERSON_NAME]" at bounding box center [137, 149] width 80 height 23
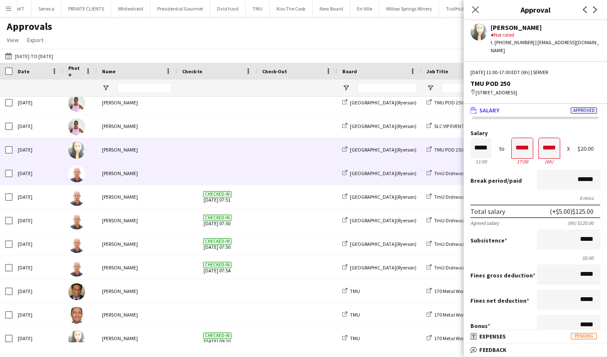
click at [169, 180] on div "[PERSON_NAME]" at bounding box center [137, 173] width 80 height 23
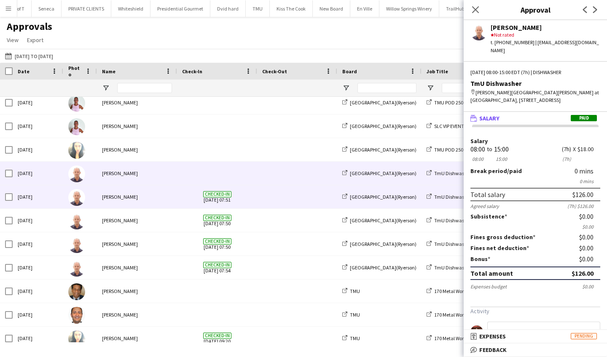
click at [177, 199] on div "[PERSON_NAME]" at bounding box center [137, 196] width 80 height 23
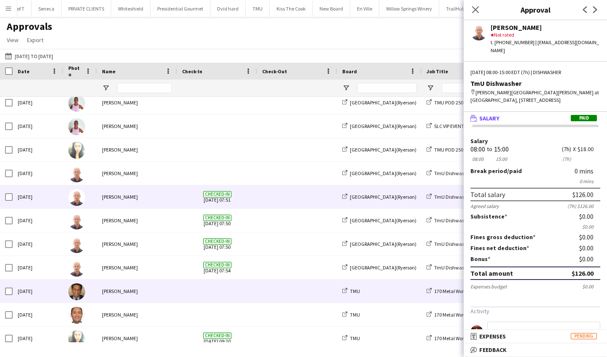
click at [145, 291] on div "[PERSON_NAME]" at bounding box center [137, 291] width 80 height 23
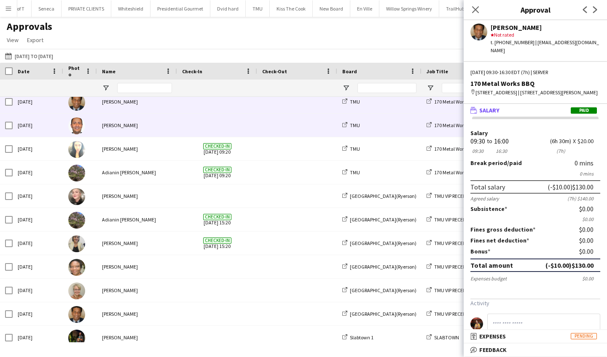
click at [145, 134] on div "[PERSON_NAME]" at bounding box center [137, 125] width 80 height 23
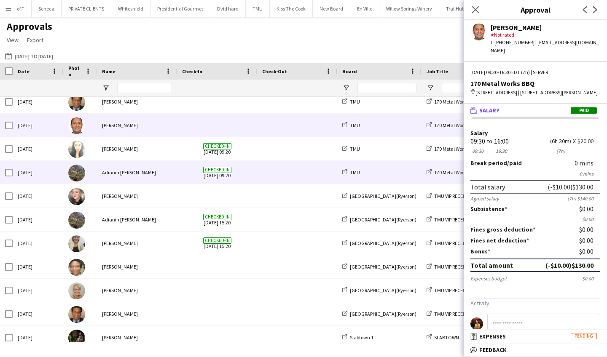
click at [157, 163] on div "Adianin [PERSON_NAME]" at bounding box center [137, 172] width 80 height 23
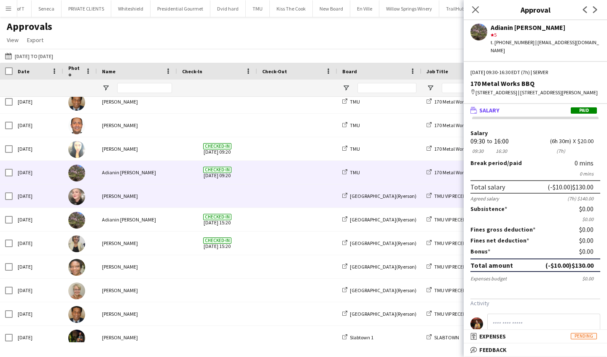
click at [157, 190] on div "[PERSON_NAME]" at bounding box center [137, 196] width 80 height 23
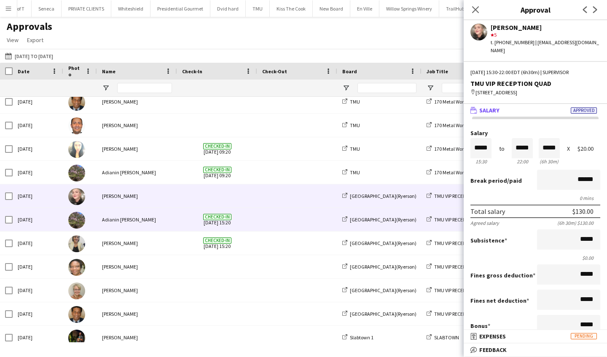
click at [164, 222] on div "Adianin [PERSON_NAME]" at bounding box center [137, 219] width 80 height 23
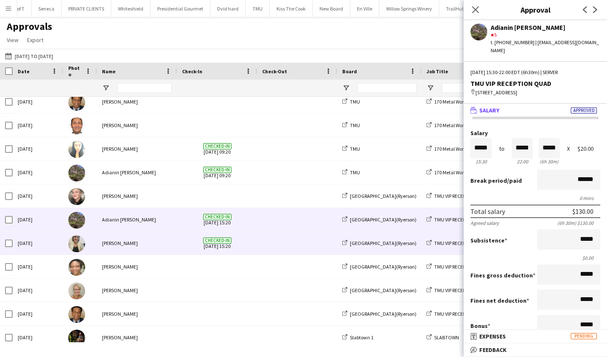
click at [165, 242] on div "[PERSON_NAME]" at bounding box center [137, 243] width 80 height 23
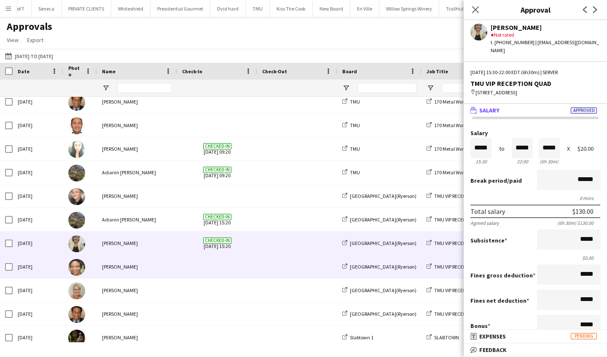
click at [168, 265] on div "[PERSON_NAME]" at bounding box center [137, 266] width 80 height 23
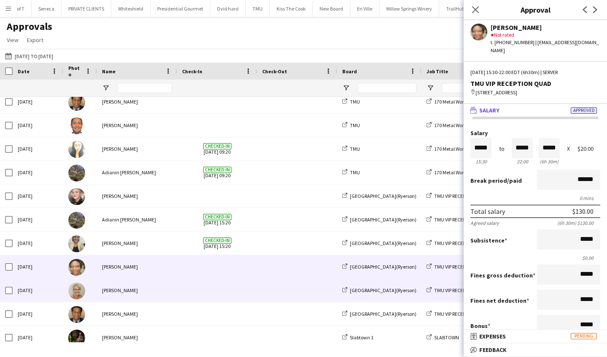
click at [167, 289] on div "[PERSON_NAME]" at bounding box center [137, 290] width 80 height 23
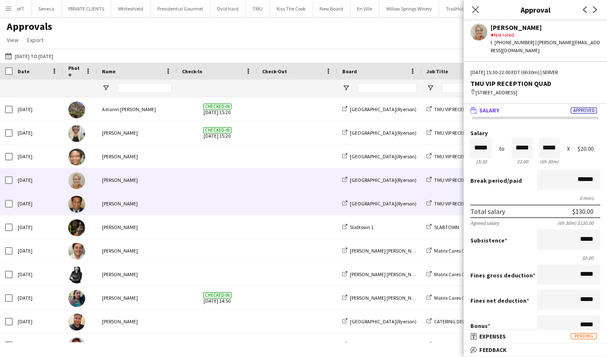
click at [165, 211] on div "[PERSON_NAME]" at bounding box center [137, 203] width 80 height 23
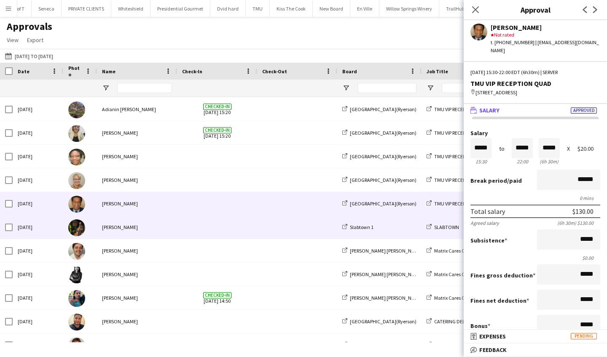
click at [167, 233] on div "[PERSON_NAME]" at bounding box center [137, 227] width 80 height 23
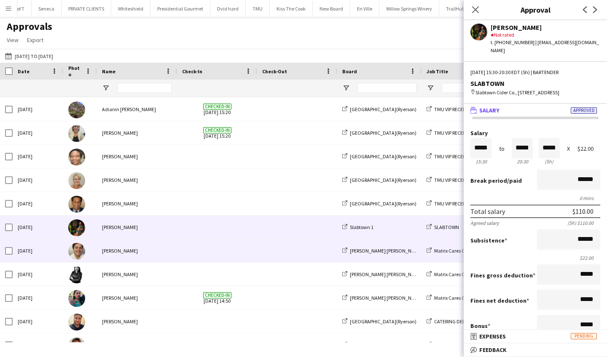
click at [167, 253] on div "[PERSON_NAME]" at bounding box center [137, 250] width 80 height 23
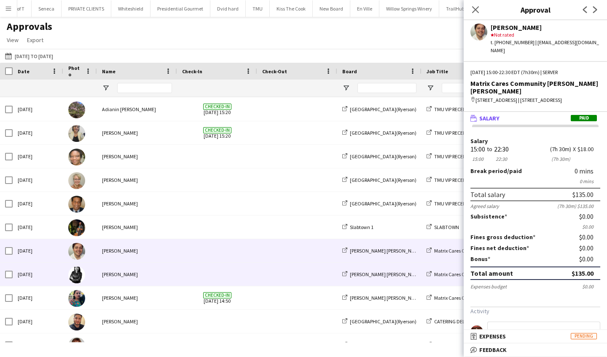
click at [170, 274] on div "[PERSON_NAME]" at bounding box center [137, 274] width 80 height 23
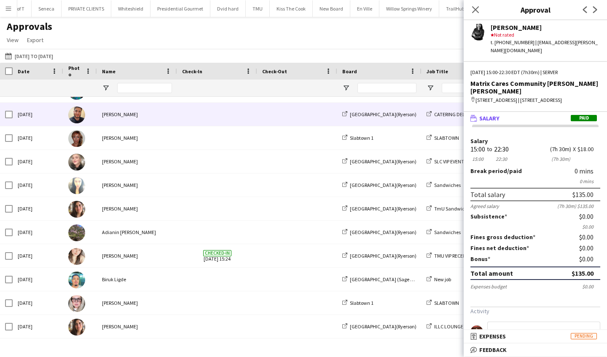
click at [150, 121] on div "[PERSON_NAME]" at bounding box center [137, 114] width 80 height 23
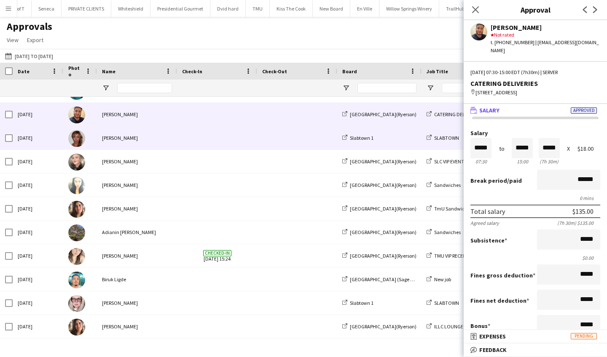
click at [155, 143] on div "[PERSON_NAME]" at bounding box center [137, 137] width 80 height 23
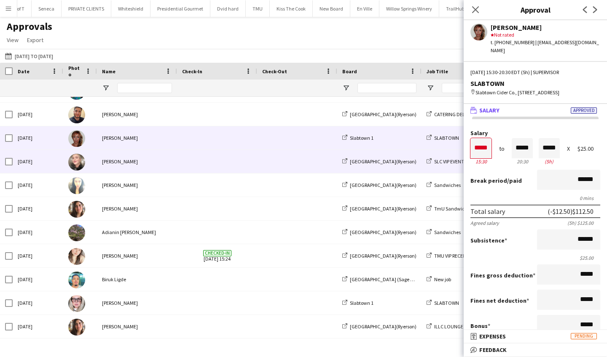
click at [156, 163] on div "[PERSON_NAME]" at bounding box center [137, 161] width 80 height 23
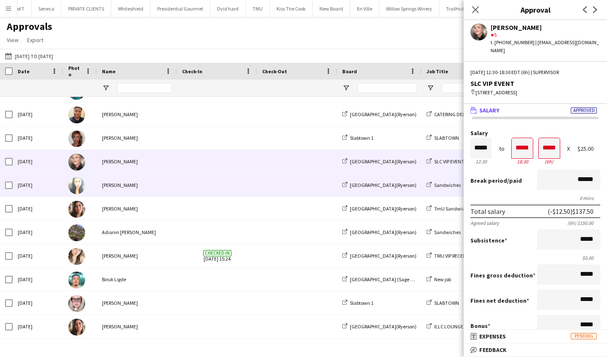
click at [162, 193] on div "[PERSON_NAME]" at bounding box center [137, 185] width 80 height 23
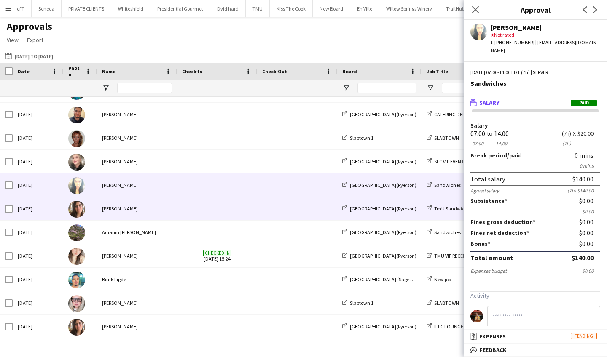
click at [166, 209] on div "[PERSON_NAME]" at bounding box center [137, 208] width 80 height 23
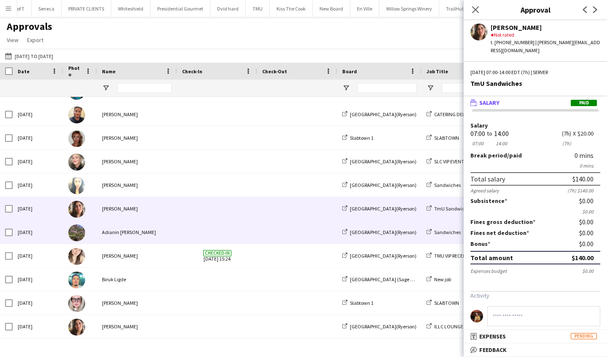
click at [182, 240] on div at bounding box center [217, 232] width 80 height 23
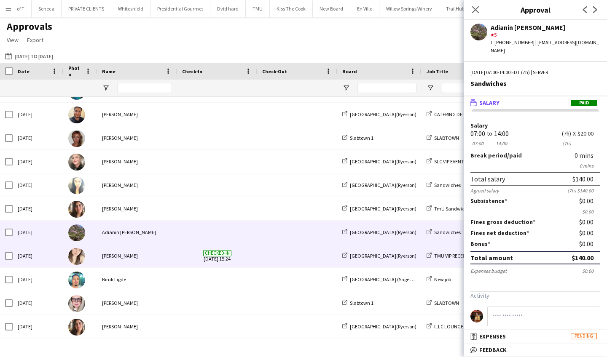
click at [185, 261] on span "Checked-in [DATE] 15:24" at bounding box center [217, 255] width 70 height 23
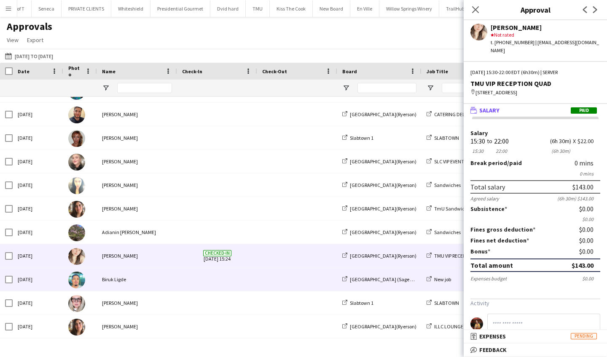
click at [195, 291] on span at bounding box center [217, 279] width 70 height 23
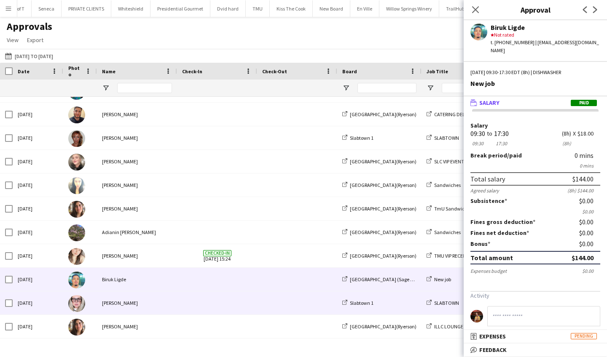
click at [191, 305] on span at bounding box center [217, 303] width 70 height 23
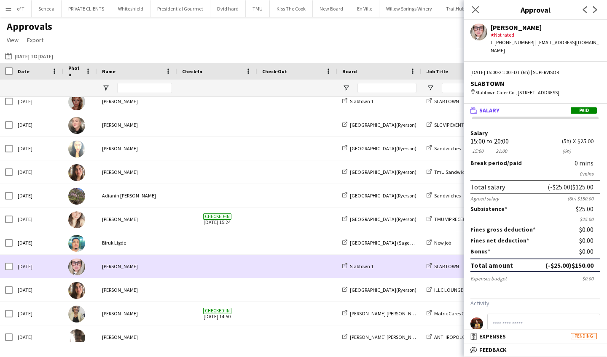
scroll to position [2365, 0]
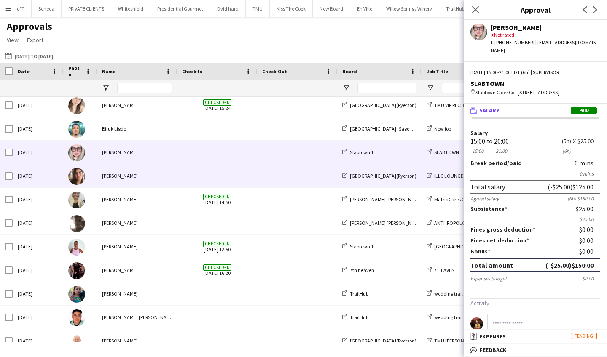
click at [184, 180] on span at bounding box center [217, 175] width 70 height 23
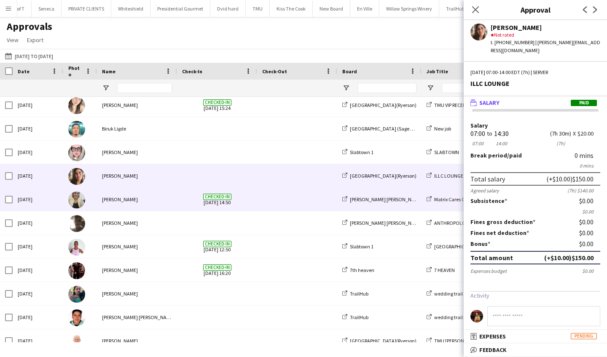
click at [189, 204] on span "Checked-in [DATE] 14:50" at bounding box center [217, 199] width 70 height 23
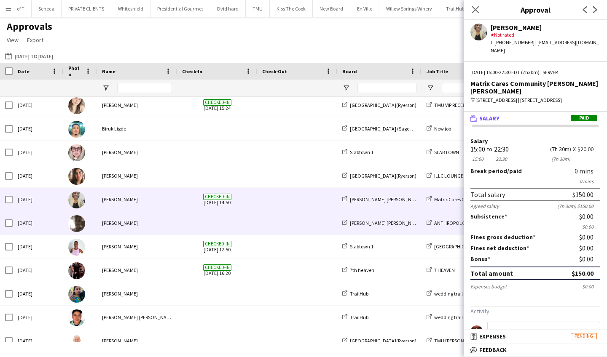
click at [183, 224] on span at bounding box center [217, 223] width 70 height 23
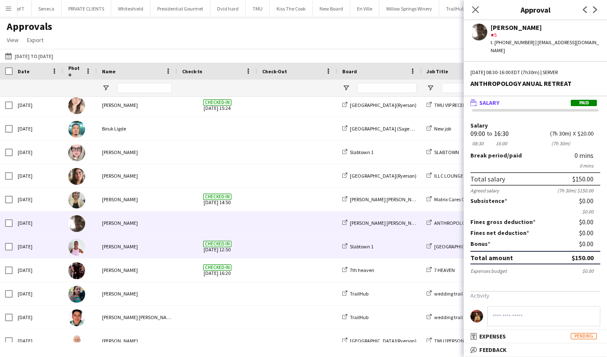
click at [176, 247] on div "[PERSON_NAME]" at bounding box center [137, 246] width 80 height 23
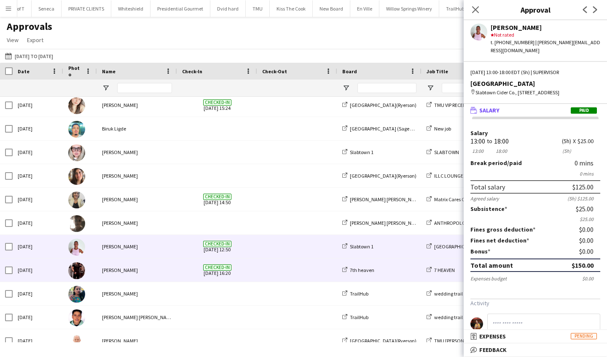
click at [176, 274] on div "[PERSON_NAME]" at bounding box center [137, 270] width 80 height 23
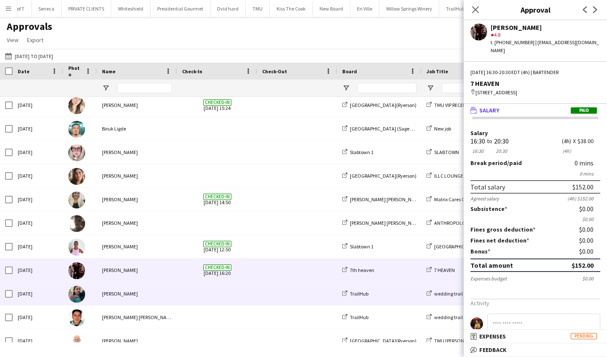
click at [178, 299] on div at bounding box center [217, 293] width 80 height 23
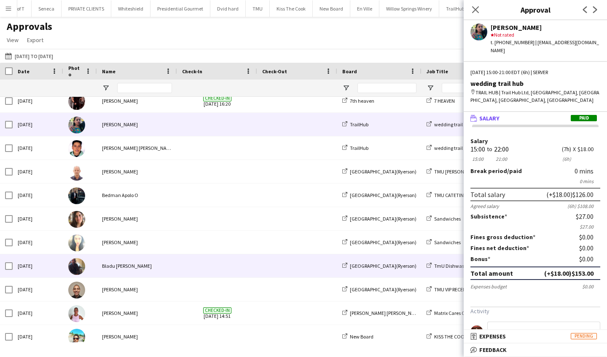
scroll to position [2640, 0]
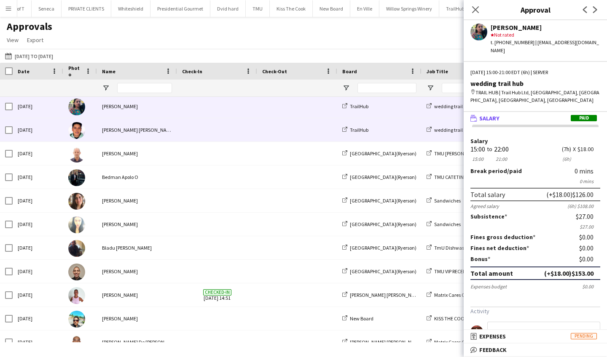
click at [162, 139] on div "[PERSON_NAME] [PERSON_NAME]" at bounding box center [137, 129] width 80 height 23
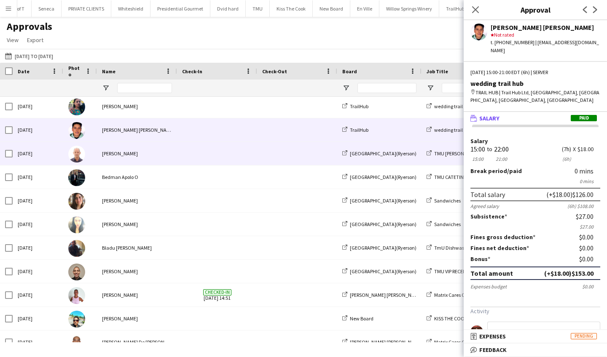
click at [165, 156] on div "[PERSON_NAME]" at bounding box center [137, 153] width 80 height 23
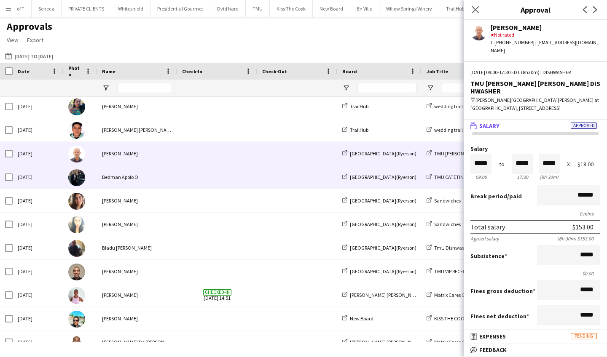
click at [169, 177] on div "Bedman Apolo O" at bounding box center [137, 177] width 80 height 23
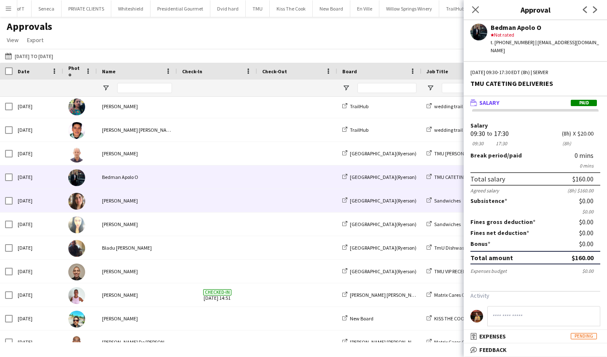
click at [175, 204] on div "[PERSON_NAME]" at bounding box center [137, 200] width 80 height 23
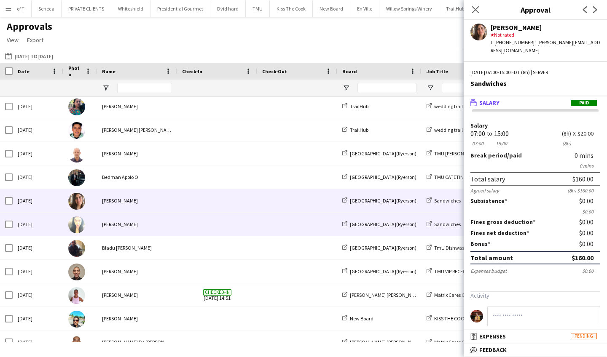
click at [181, 230] on div at bounding box center [217, 224] width 80 height 23
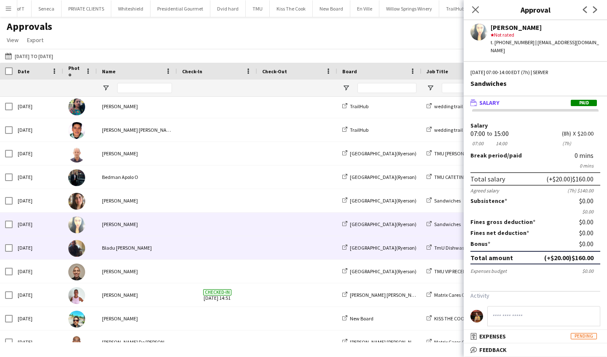
click at [186, 252] on span at bounding box center [217, 247] width 70 height 23
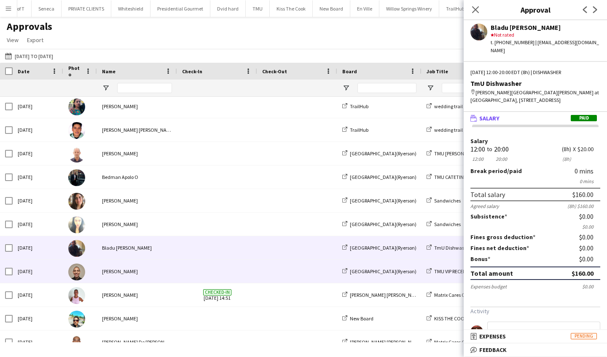
click at [165, 268] on div "[PERSON_NAME]" at bounding box center [137, 271] width 80 height 23
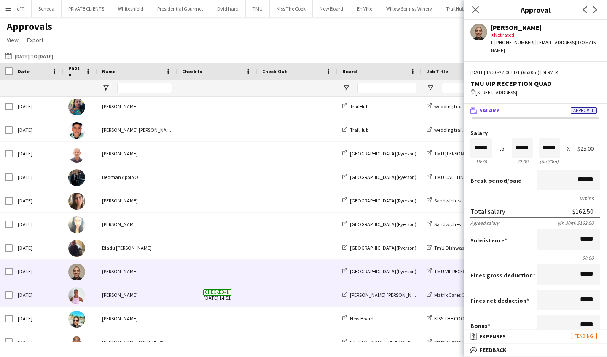
click at [166, 288] on div "[PERSON_NAME]" at bounding box center [137, 295] width 80 height 23
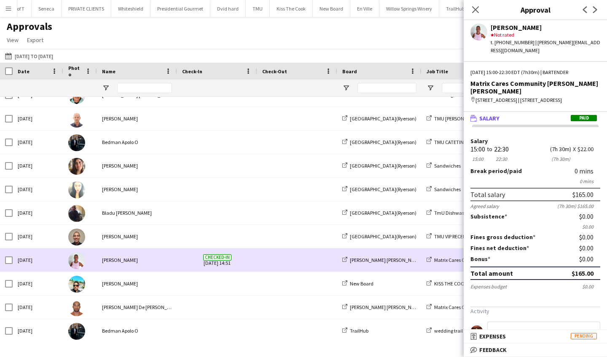
scroll to position [2699, 0]
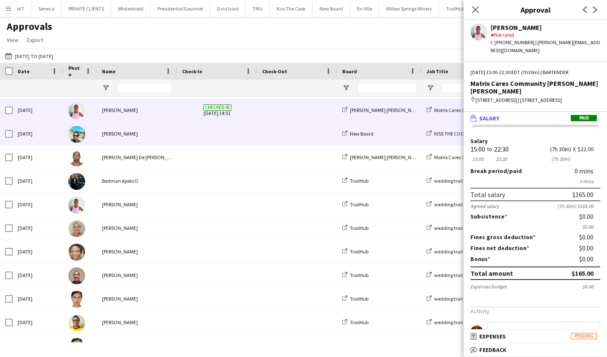
click at [176, 141] on div "[PERSON_NAME]" at bounding box center [137, 133] width 80 height 23
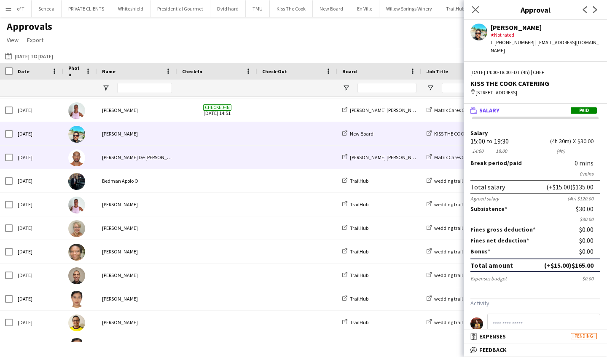
click at [183, 168] on span at bounding box center [217, 157] width 70 height 23
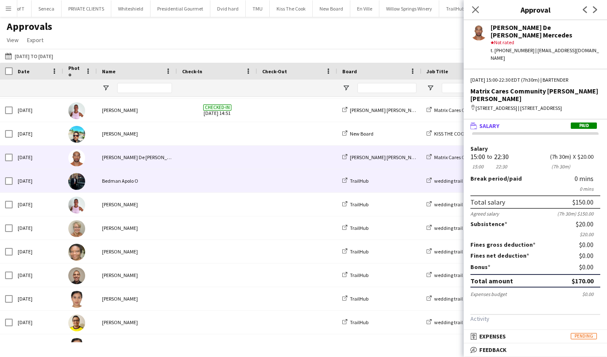
click at [186, 189] on span at bounding box center [217, 180] width 70 height 23
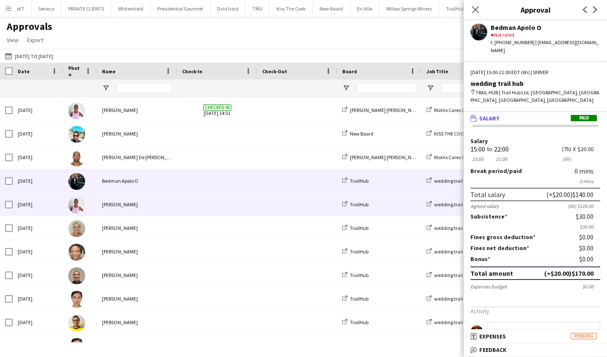
click at [174, 208] on div "[PERSON_NAME]" at bounding box center [137, 204] width 80 height 23
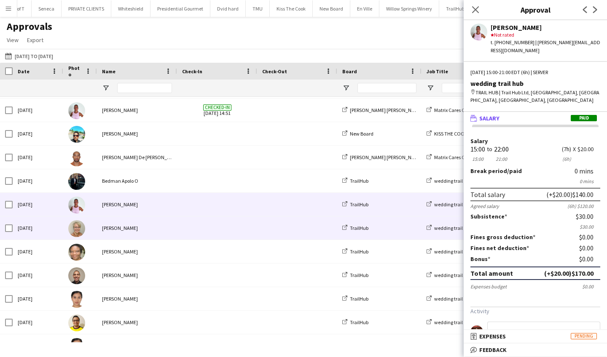
click at [175, 233] on div "[PERSON_NAME]" at bounding box center [137, 228] width 80 height 23
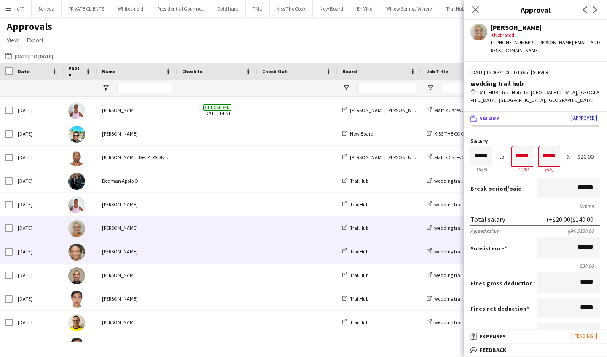
click at [174, 256] on div "[PERSON_NAME]" at bounding box center [137, 251] width 80 height 23
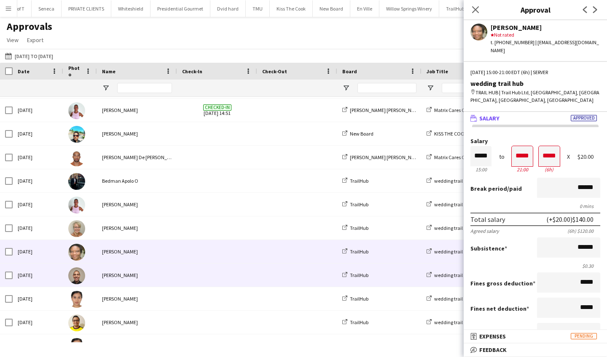
click at [174, 276] on div "[PERSON_NAME]" at bounding box center [137, 275] width 80 height 23
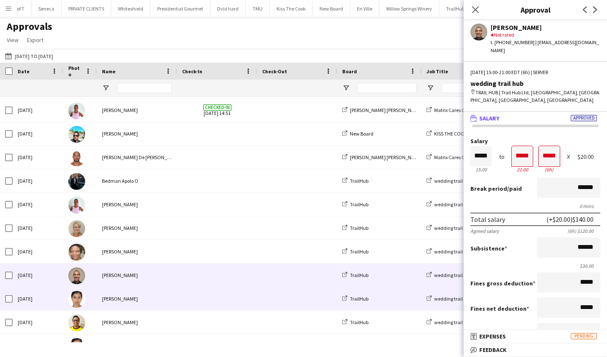
click at [177, 299] on div at bounding box center [217, 298] width 80 height 23
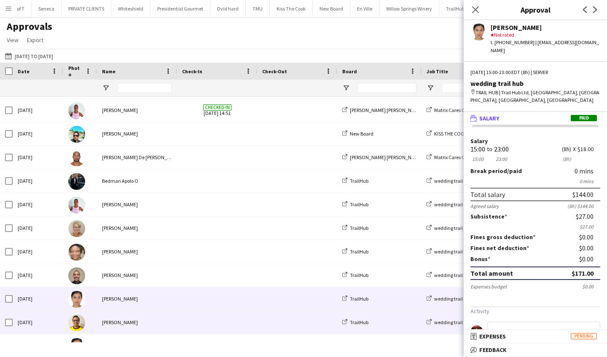
click at [170, 316] on div "[PERSON_NAME]" at bounding box center [137, 322] width 80 height 23
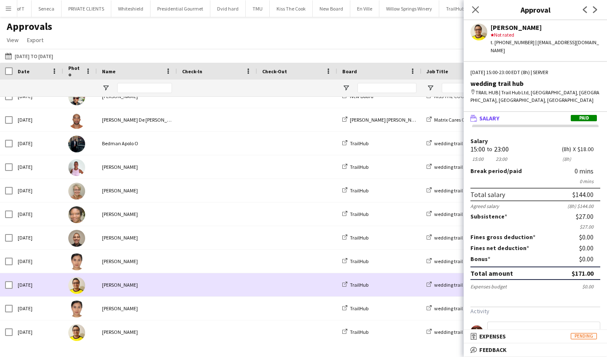
scroll to position [2928, 0]
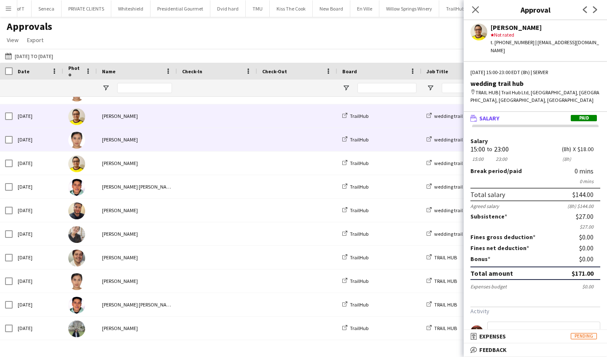
click at [154, 140] on div "[PERSON_NAME]" at bounding box center [137, 139] width 80 height 23
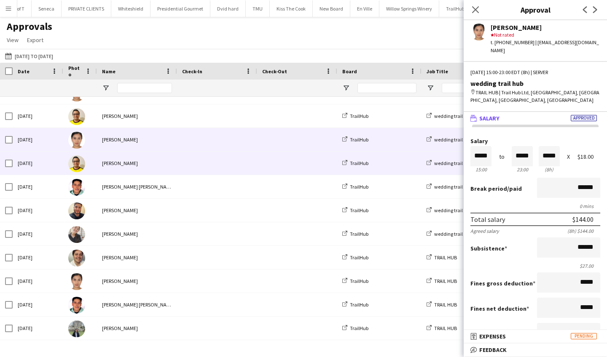
click at [161, 164] on div "[PERSON_NAME]" at bounding box center [137, 163] width 80 height 23
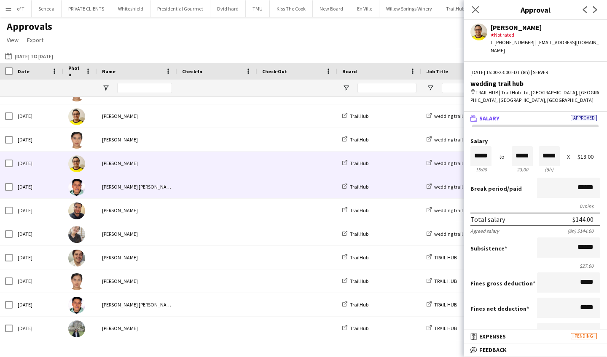
click at [163, 187] on div "[PERSON_NAME] [PERSON_NAME]" at bounding box center [137, 186] width 80 height 23
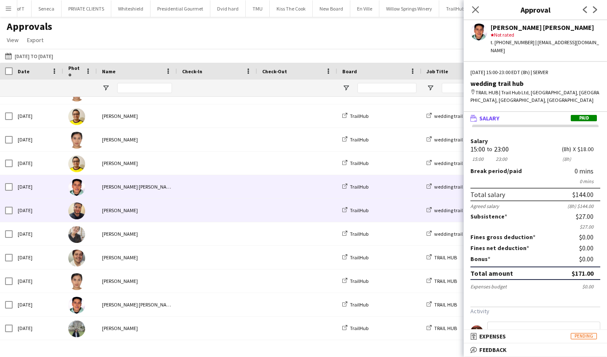
click at [170, 213] on div "[PERSON_NAME]" at bounding box center [137, 210] width 80 height 23
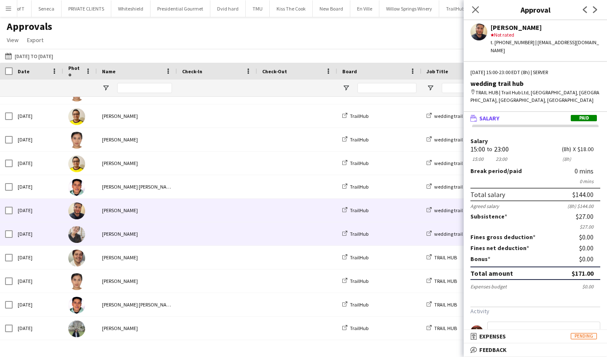
click at [178, 238] on div at bounding box center [217, 233] width 80 height 23
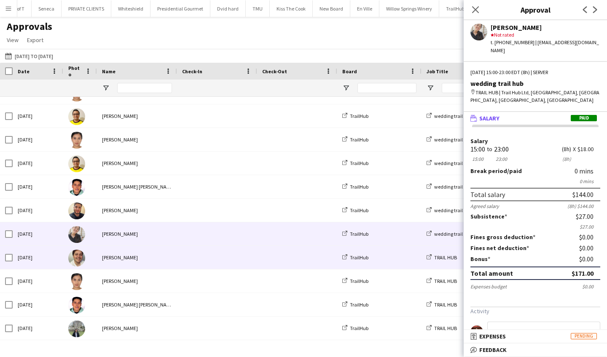
click at [185, 260] on span at bounding box center [217, 257] width 70 height 23
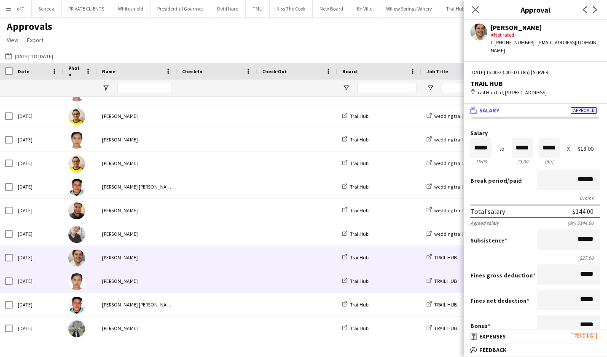
click at [185, 289] on span at bounding box center [217, 281] width 70 height 23
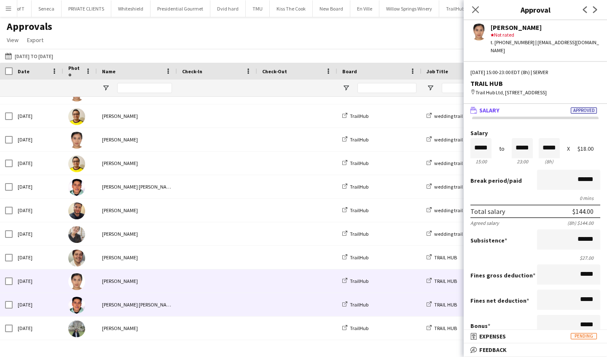
click at [191, 305] on span at bounding box center [217, 304] width 70 height 23
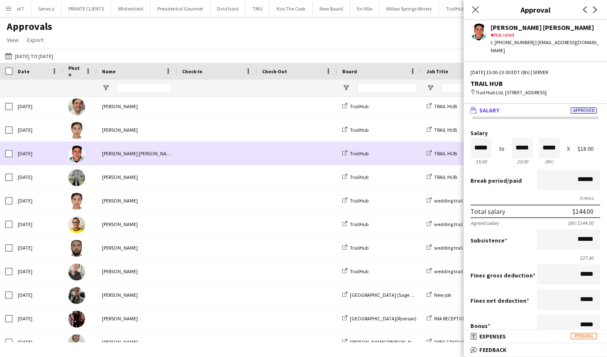
scroll to position [3216, 0]
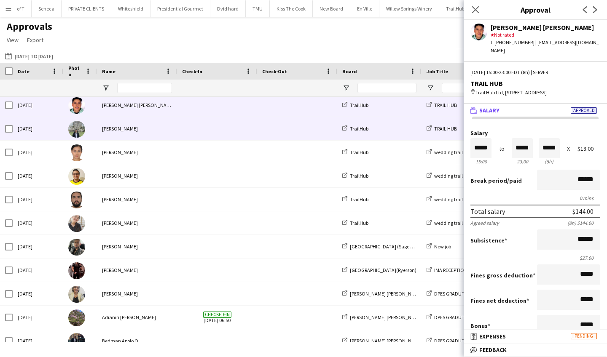
click at [144, 134] on div "[PERSON_NAME]" at bounding box center [137, 128] width 80 height 23
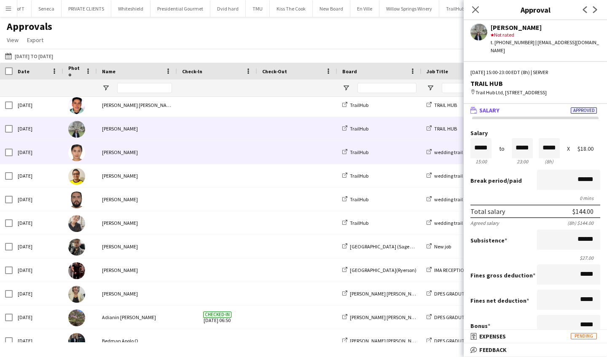
click at [158, 157] on div "[PERSON_NAME]" at bounding box center [137, 152] width 80 height 23
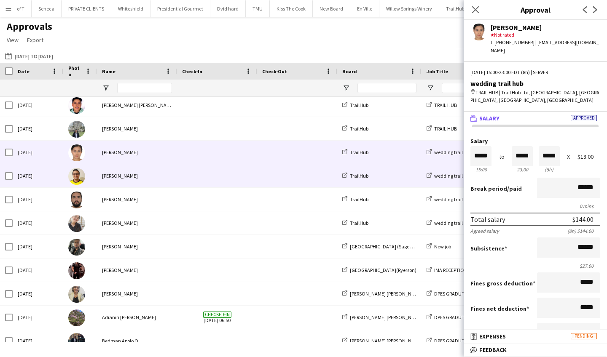
click at [166, 176] on div "[PERSON_NAME]" at bounding box center [137, 175] width 80 height 23
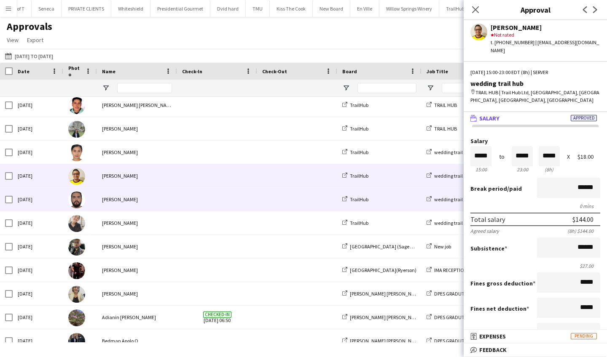
click at [170, 201] on div "[PERSON_NAME]" at bounding box center [137, 199] width 80 height 23
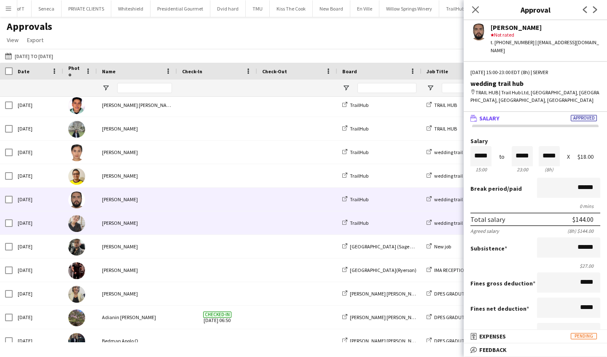
click at [176, 225] on div "[PERSON_NAME]" at bounding box center [137, 223] width 80 height 23
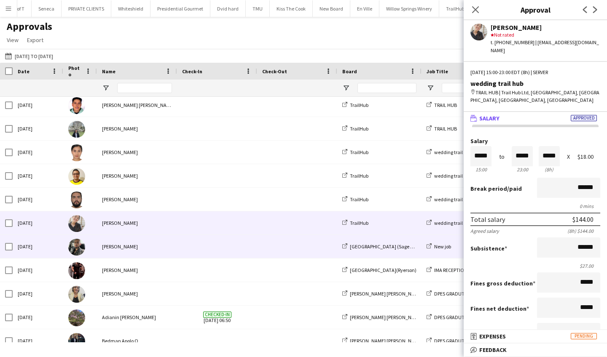
click at [175, 246] on div "[PERSON_NAME]" at bounding box center [137, 246] width 80 height 23
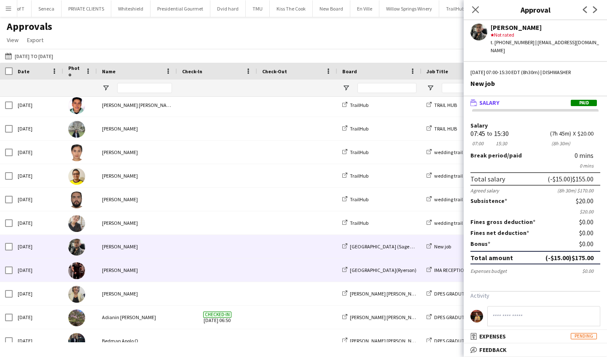
click at [175, 272] on div "[PERSON_NAME]" at bounding box center [137, 270] width 80 height 23
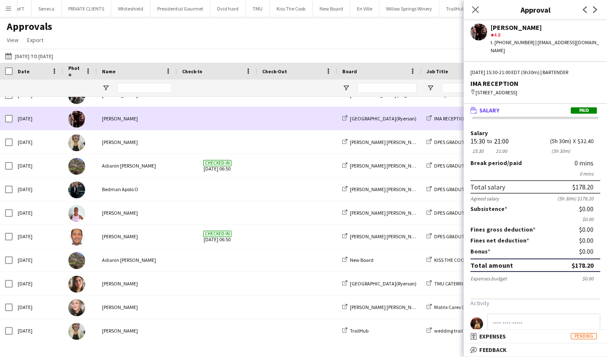
scroll to position [3395, 0]
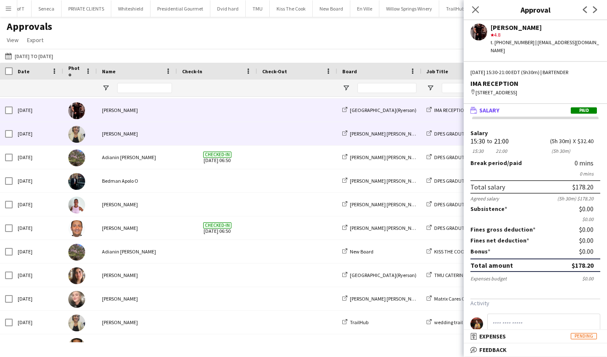
click at [164, 140] on div "[PERSON_NAME]" at bounding box center [137, 133] width 80 height 23
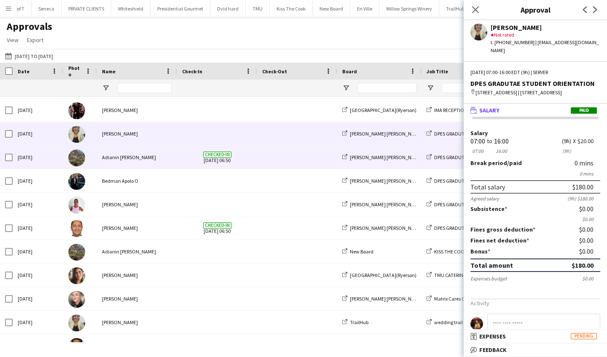
click at [170, 164] on div "Adianin [PERSON_NAME]" at bounding box center [137, 157] width 80 height 23
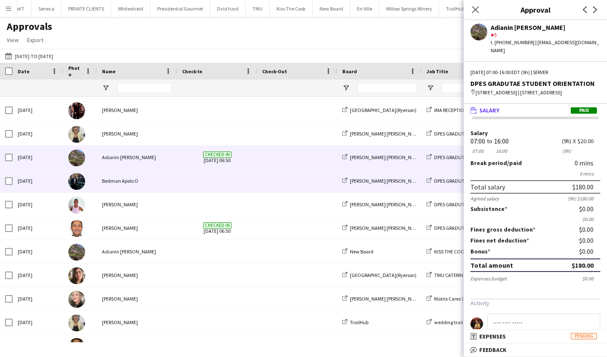
click at [177, 190] on div at bounding box center [217, 180] width 80 height 23
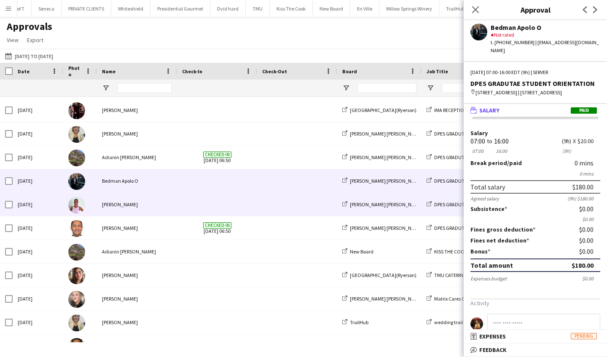
click at [174, 203] on div "[PERSON_NAME]" at bounding box center [137, 204] width 80 height 23
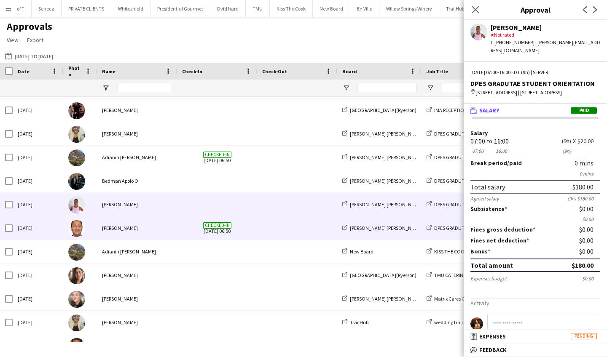
click at [170, 228] on div "[PERSON_NAME]" at bounding box center [137, 228] width 80 height 23
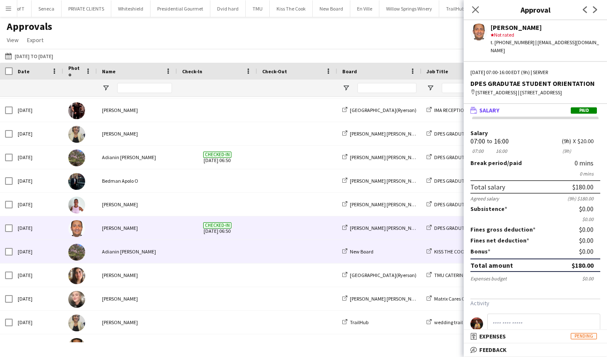
click at [176, 254] on div "Adianin [PERSON_NAME]" at bounding box center [137, 251] width 80 height 23
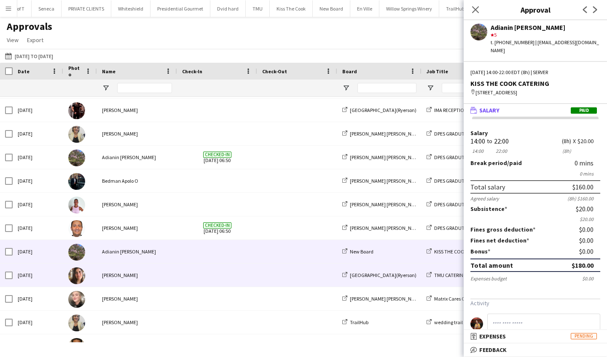
click at [175, 275] on div "[PERSON_NAME]" at bounding box center [137, 275] width 80 height 23
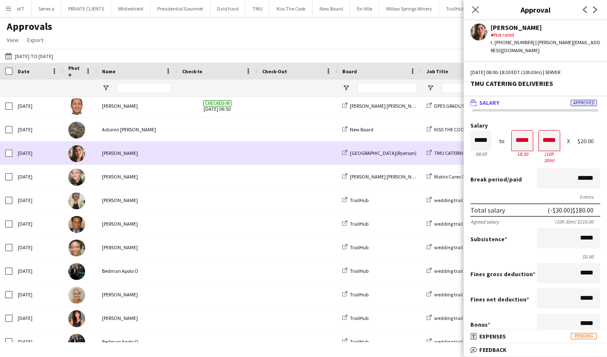
scroll to position [3528, 0]
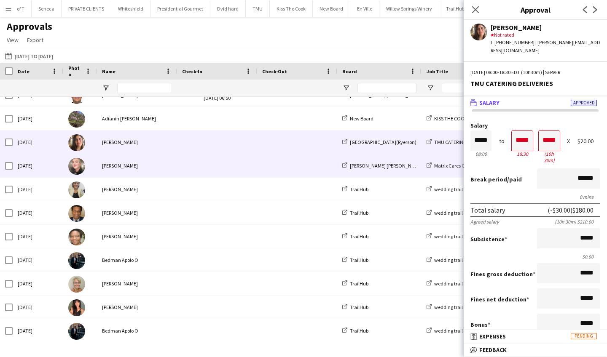
click at [163, 167] on div "[PERSON_NAME]" at bounding box center [137, 165] width 80 height 23
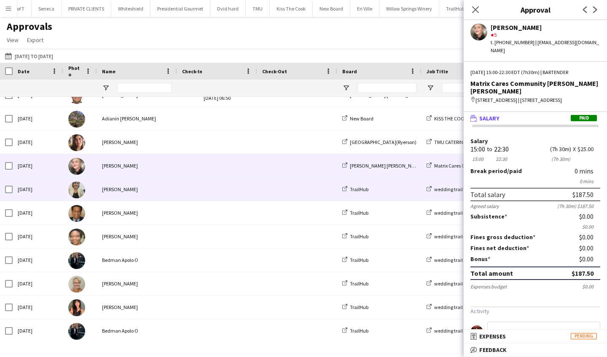
click at [166, 189] on div "[PERSON_NAME]" at bounding box center [137, 189] width 80 height 23
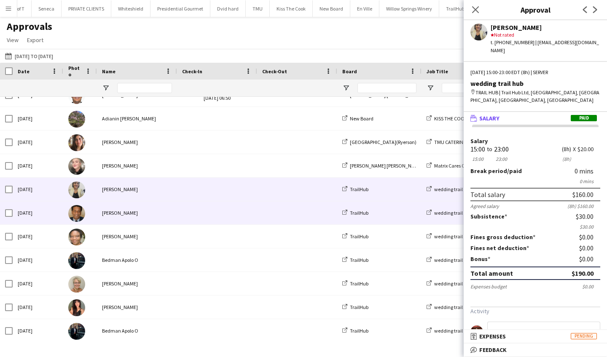
click at [172, 214] on div "[PERSON_NAME]" at bounding box center [137, 212] width 80 height 23
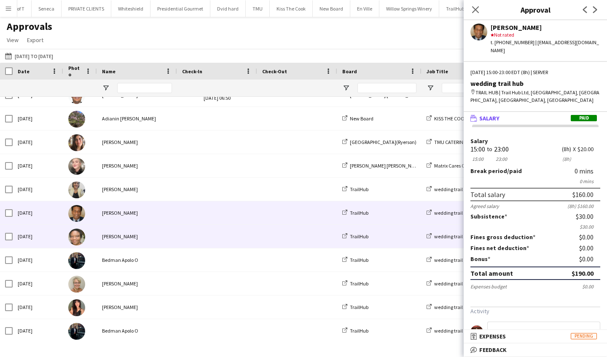
click at [174, 233] on div "[PERSON_NAME]" at bounding box center [137, 236] width 80 height 23
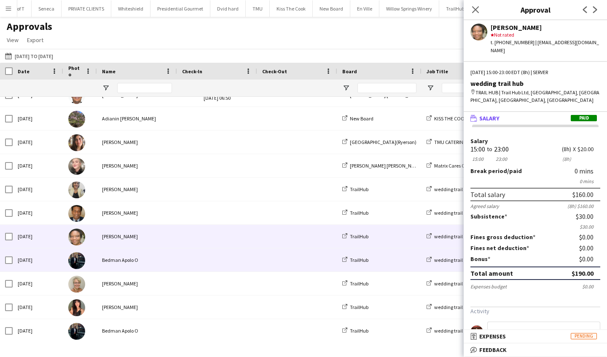
click at [177, 262] on div at bounding box center [217, 260] width 80 height 23
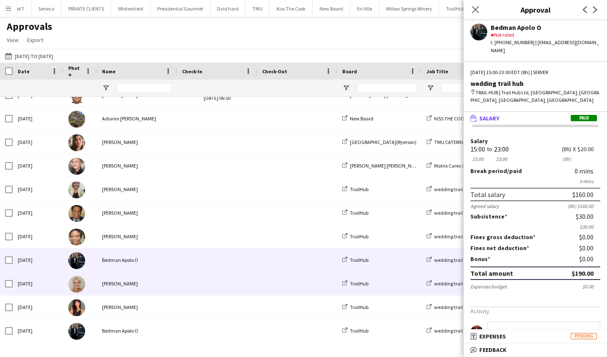
click at [163, 280] on div "[PERSON_NAME]" at bounding box center [137, 283] width 80 height 23
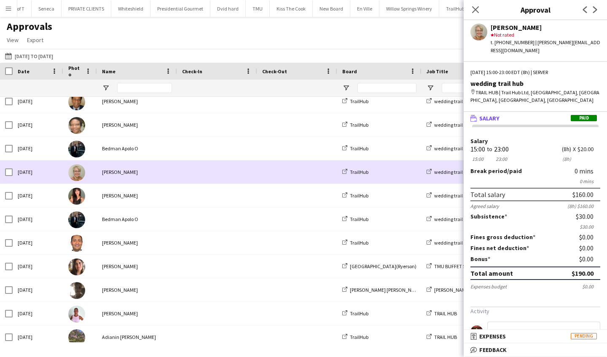
scroll to position [3678, 0]
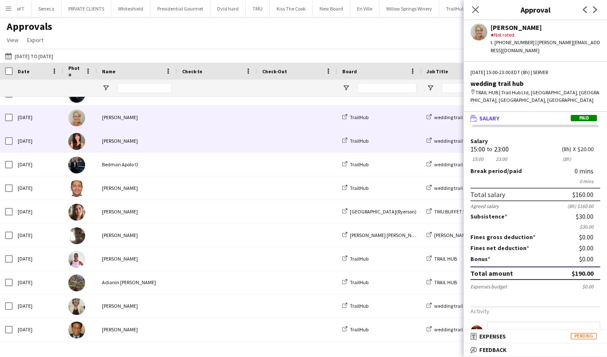
click at [154, 146] on div "[PERSON_NAME]" at bounding box center [137, 140] width 80 height 23
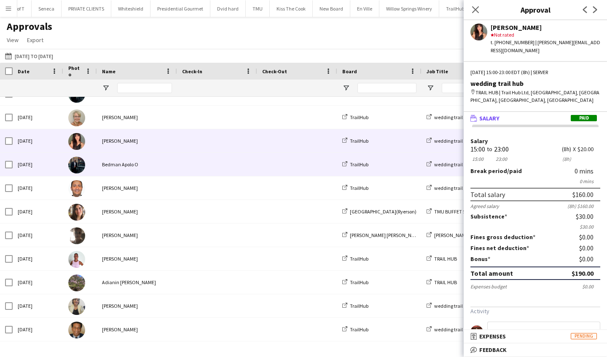
click at [166, 170] on div "Bedman Apolo O" at bounding box center [137, 164] width 80 height 23
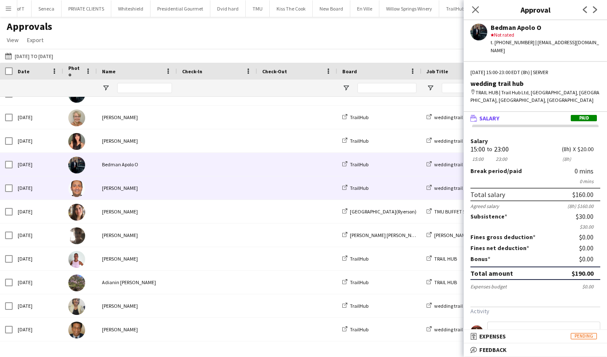
click at [169, 191] on div "[PERSON_NAME]" at bounding box center [137, 188] width 80 height 23
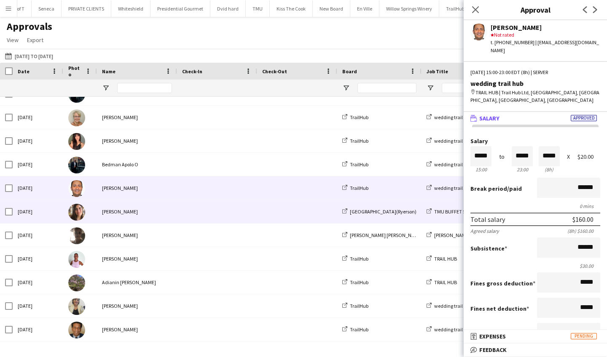
click at [177, 216] on div at bounding box center [217, 211] width 80 height 23
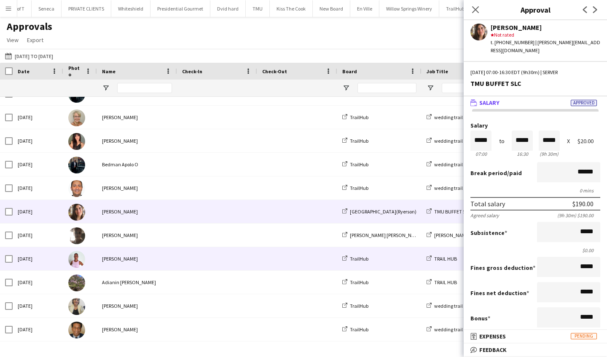
click at [179, 255] on div at bounding box center [217, 258] width 80 height 23
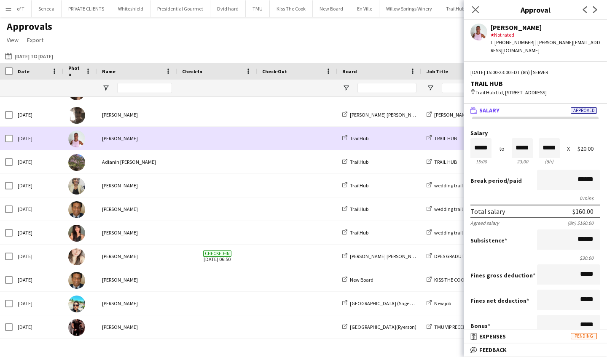
scroll to position [3818, 0]
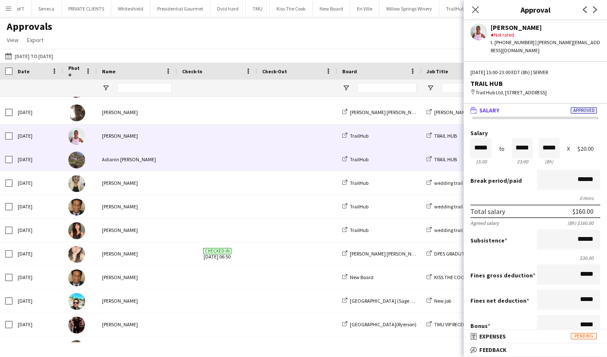
click at [159, 167] on div "Adianin [PERSON_NAME]" at bounding box center [137, 159] width 80 height 23
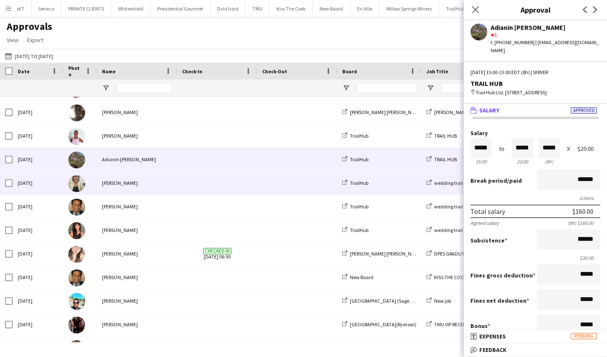
click at [161, 189] on div "[PERSON_NAME]" at bounding box center [137, 182] width 80 height 23
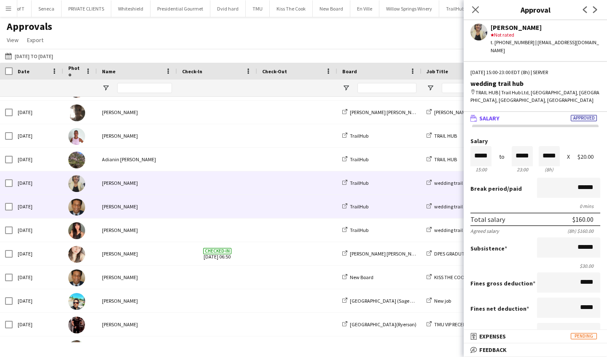
click at [166, 213] on div "[PERSON_NAME]" at bounding box center [137, 206] width 80 height 23
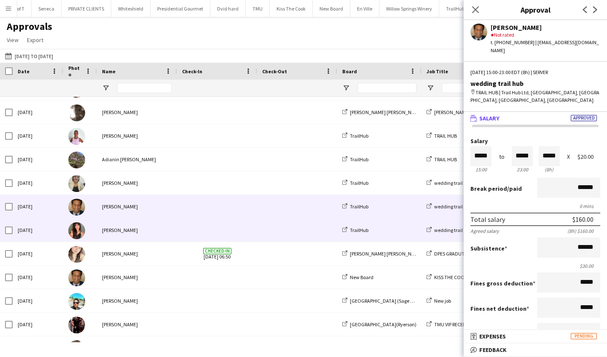
click at [166, 231] on div "[PERSON_NAME]" at bounding box center [137, 230] width 80 height 23
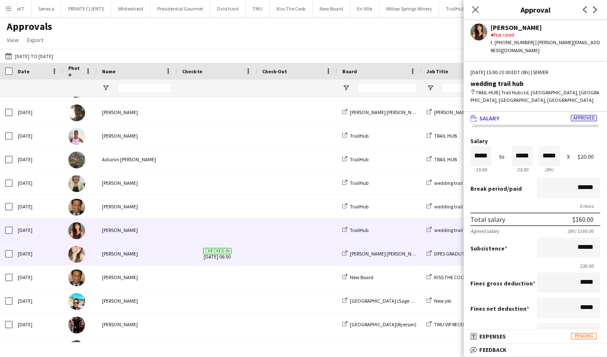
click at [167, 249] on div "[PERSON_NAME]" at bounding box center [137, 253] width 80 height 23
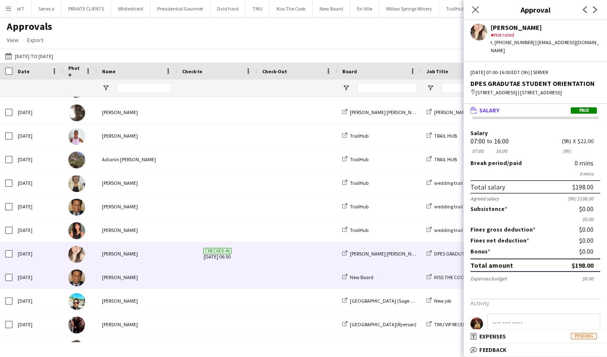
click at [165, 276] on div "[PERSON_NAME]" at bounding box center [137, 277] width 80 height 23
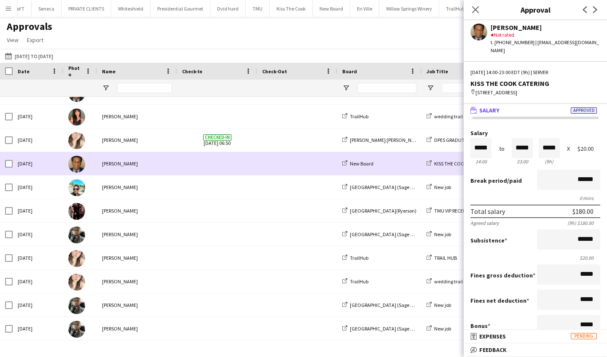
scroll to position [3935, 0]
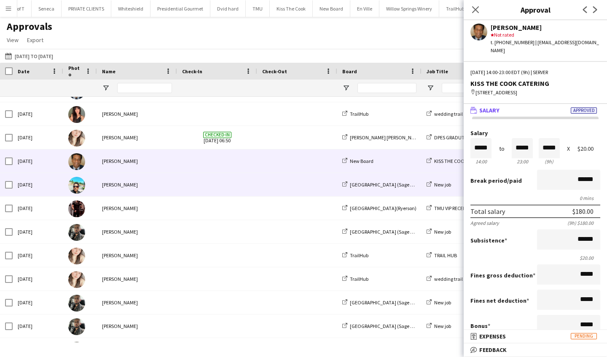
click at [155, 186] on div "[PERSON_NAME]" at bounding box center [137, 184] width 80 height 23
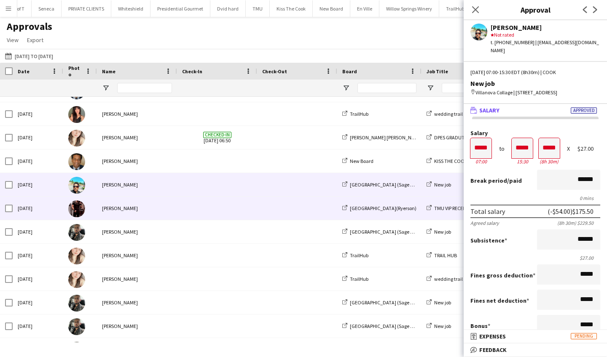
click at [161, 214] on div "[PERSON_NAME]" at bounding box center [137, 208] width 80 height 23
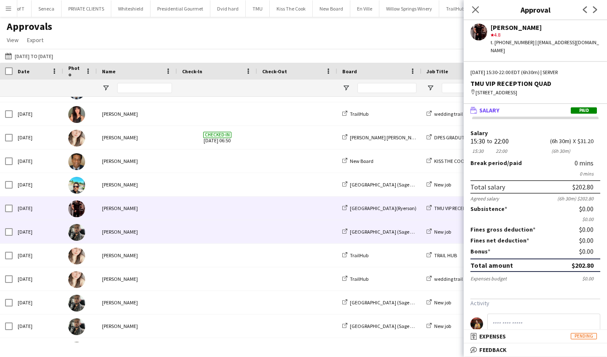
click at [168, 233] on div "[PERSON_NAME]" at bounding box center [137, 231] width 80 height 23
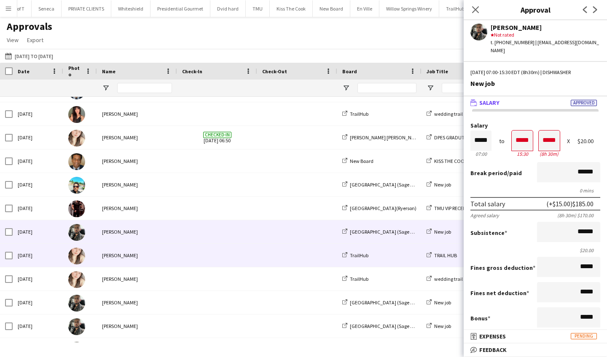
click at [174, 257] on div "[PERSON_NAME]" at bounding box center [137, 255] width 80 height 23
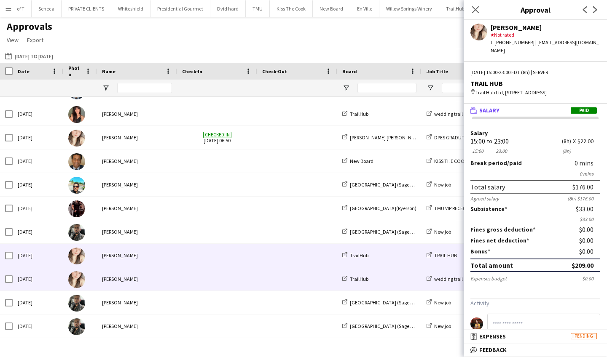
click at [181, 285] on div at bounding box center [217, 279] width 80 height 23
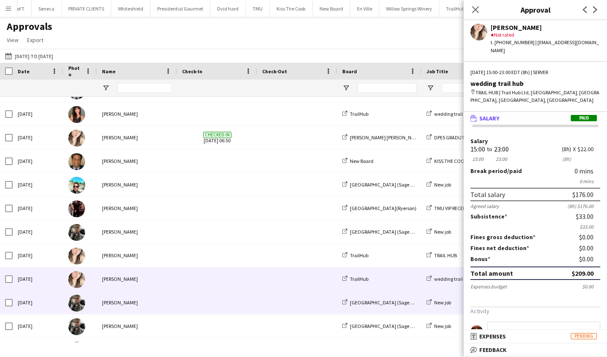
click at [182, 299] on span at bounding box center [217, 302] width 70 height 23
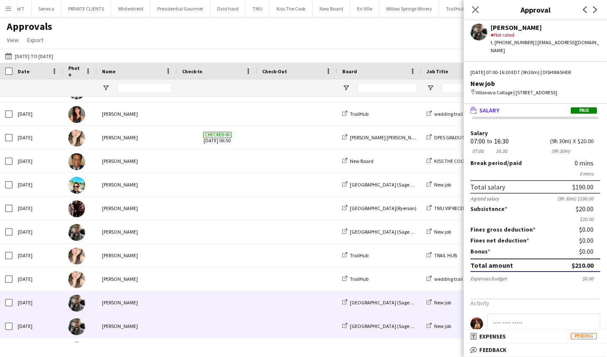
click at [180, 321] on div at bounding box center [217, 326] width 80 height 23
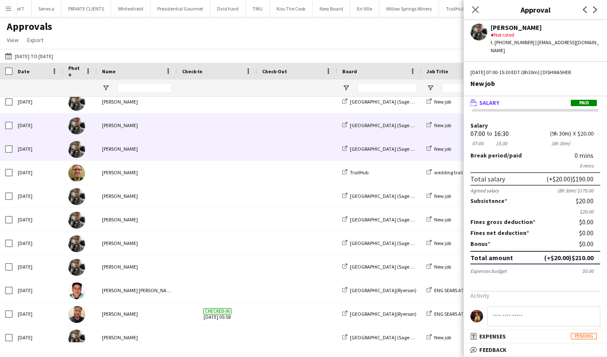
click at [160, 150] on div "[PERSON_NAME]" at bounding box center [137, 148] width 80 height 23
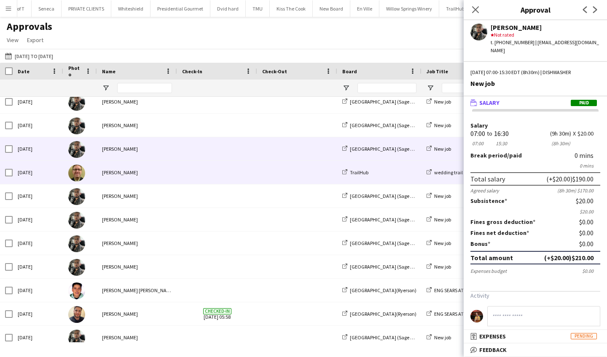
click at [160, 175] on div "[PERSON_NAME]" at bounding box center [137, 172] width 80 height 23
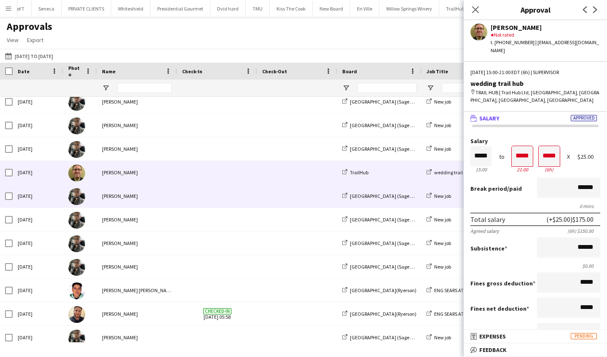
click at [164, 196] on div "[PERSON_NAME]" at bounding box center [137, 196] width 80 height 23
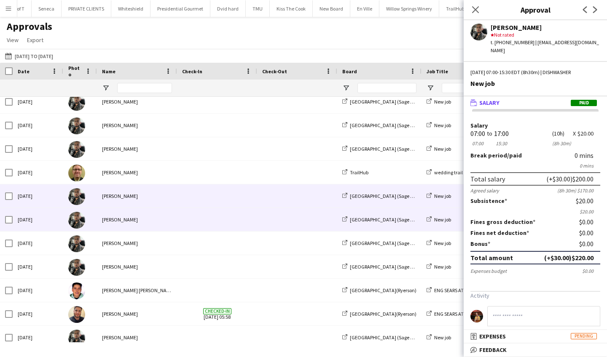
click at [170, 222] on div "[PERSON_NAME]" at bounding box center [137, 219] width 80 height 23
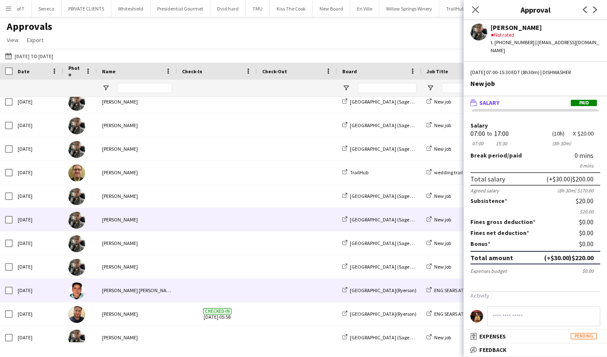
click at [147, 289] on div "[PERSON_NAME] [PERSON_NAME]" at bounding box center [137, 290] width 80 height 23
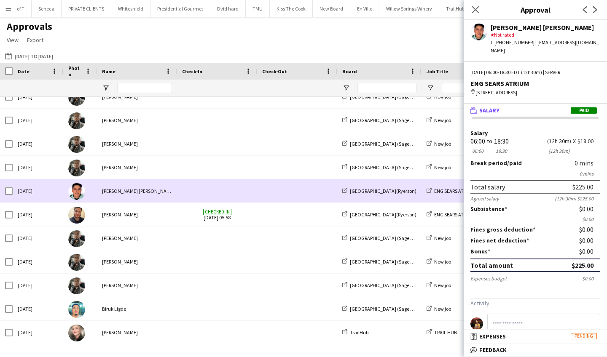
scroll to position [4252, 0]
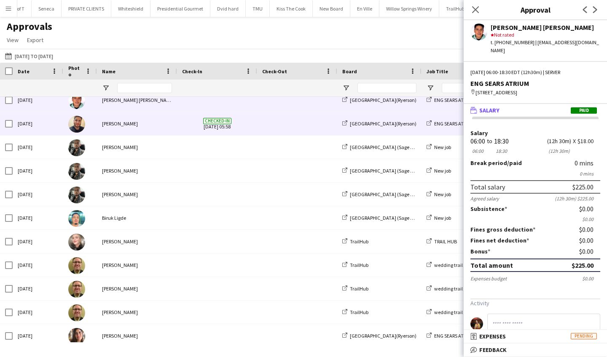
click at [147, 130] on div "[PERSON_NAME]" at bounding box center [137, 123] width 80 height 23
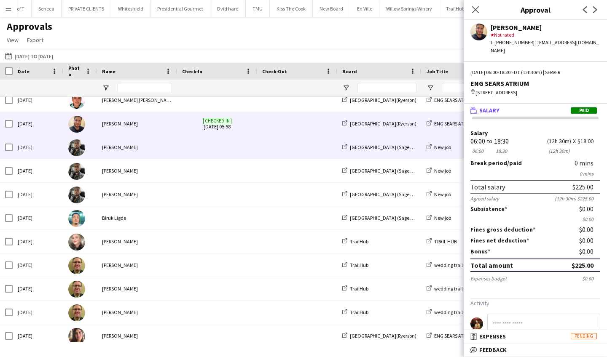
click at [152, 153] on div "[PERSON_NAME]" at bounding box center [137, 147] width 80 height 23
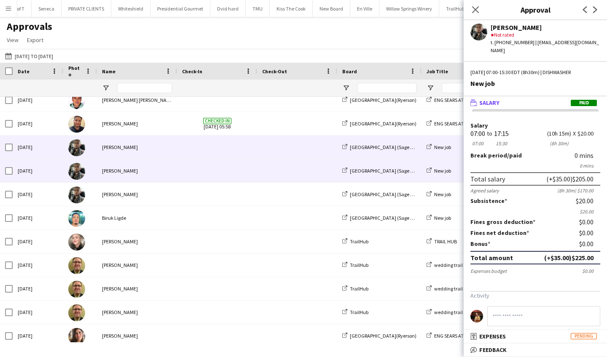
click at [164, 178] on div "[PERSON_NAME]" at bounding box center [137, 170] width 80 height 23
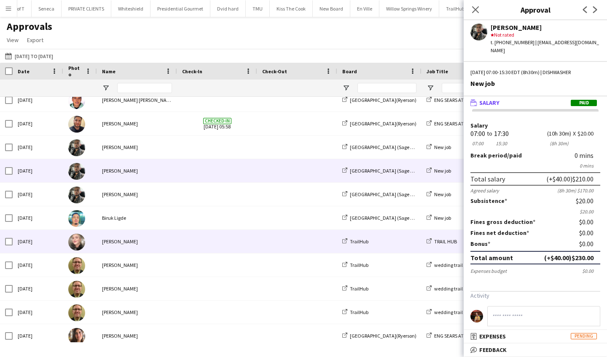
click at [162, 244] on div "[PERSON_NAME]" at bounding box center [137, 241] width 80 height 23
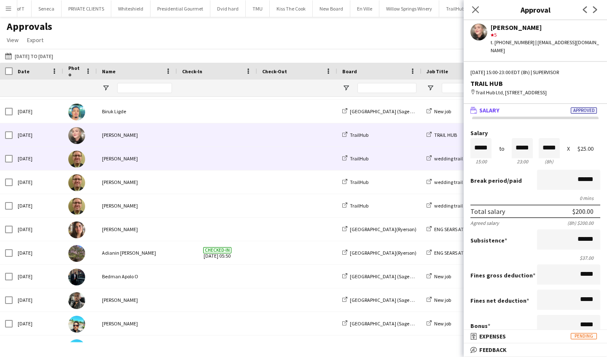
click at [169, 161] on div "[PERSON_NAME]" at bounding box center [137, 158] width 80 height 23
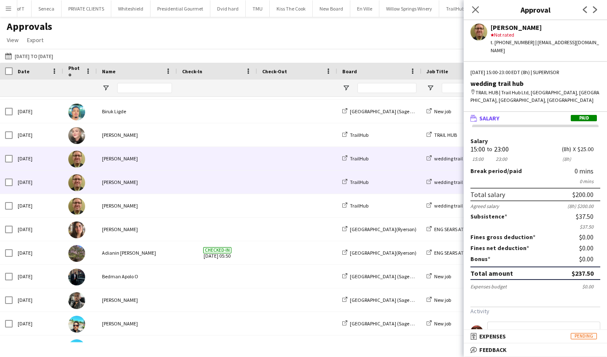
click at [182, 187] on div at bounding box center [217, 182] width 80 height 23
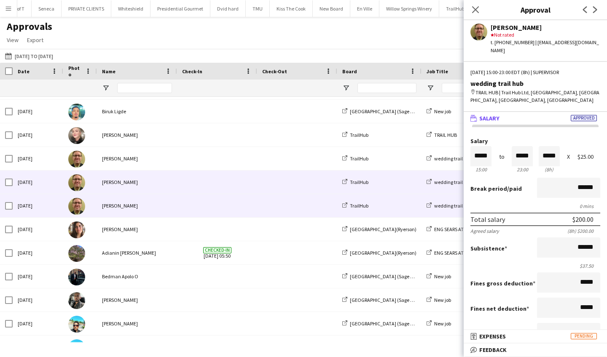
click at [186, 206] on span at bounding box center [217, 205] width 70 height 23
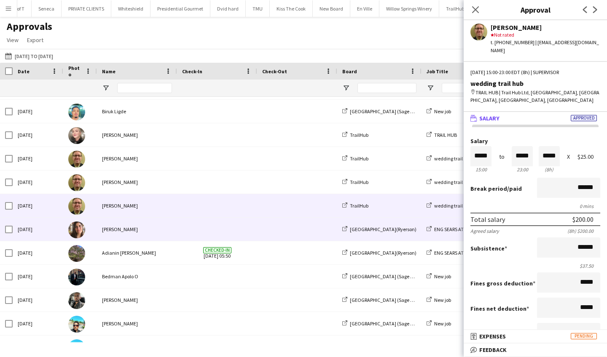
click at [194, 230] on span at bounding box center [217, 229] width 70 height 23
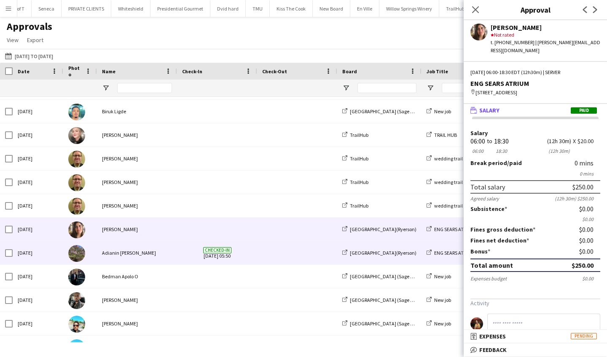
click at [184, 260] on span "Checked-in [DATE] 05:50" at bounding box center [217, 252] width 70 height 23
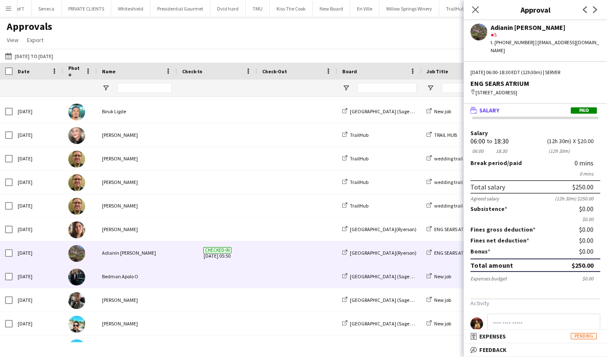
click at [181, 278] on div at bounding box center [217, 276] width 80 height 23
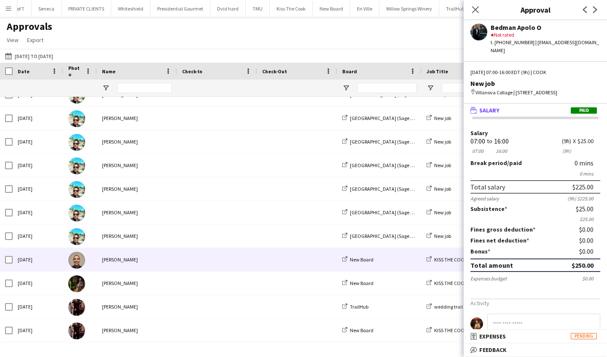
click at [171, 260] on div "[PERSON_NAME]" at bounding box center [137, 259] width 80 height 23
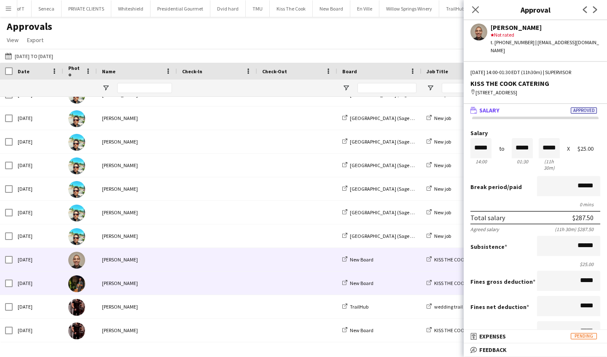
click at [174, 286] on div "[PERSON_NAME]" at bounding box center [137, 283] width 80 height 23
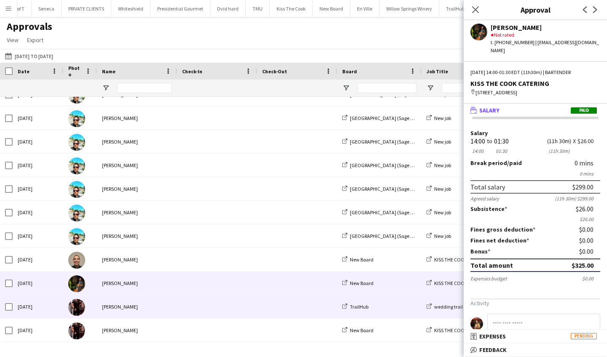
click at [177, 311] on div at bounding box center [217, 306] width 80 height 23
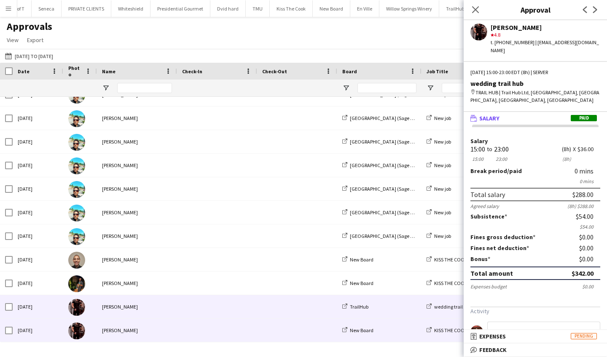
click at [163, 328] on div "[PERSON_NAME]" at bounding box center [137, 330] width 80 height 23
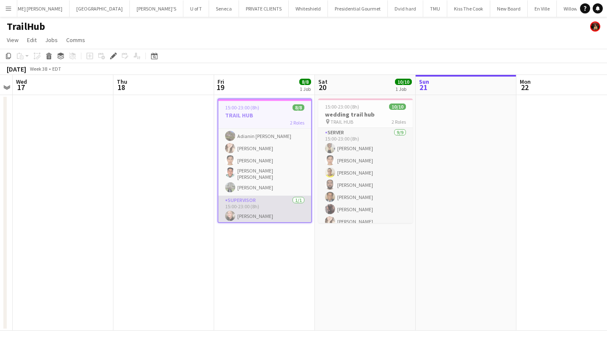
scroll to position [37, 0]
click at [260, 214] on app-card-role "SUPERVISOR 1/1 15:00-23:00 (8h) Yani Salas" at bounding box center [264, 210] width 93 height 29
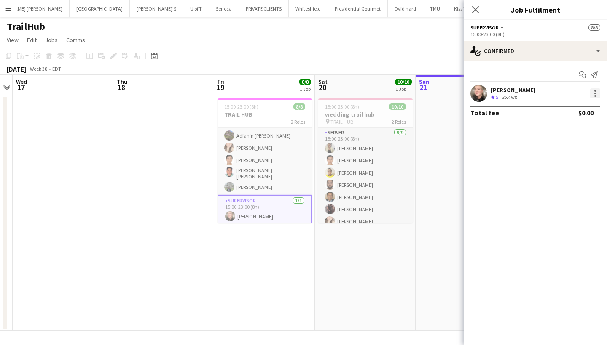
click at [595, 91] on div at bounding box center [595, 91] width 2 height 2
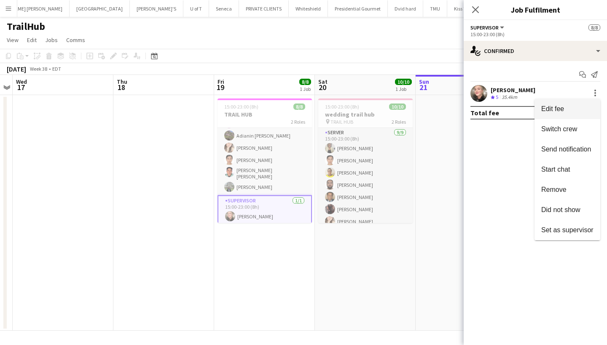
click at [578, 109] on span "Edit fee" at bounding box center [567, 109] width 52 height 8
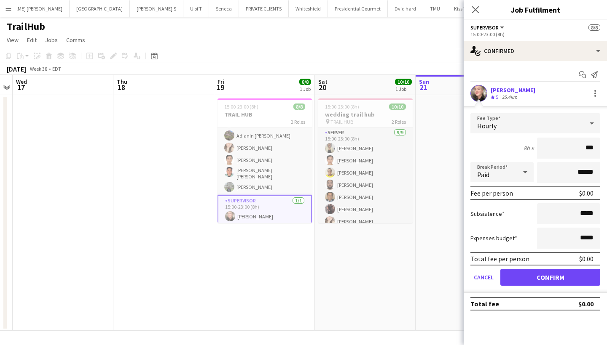
type input "**"
type input "***"
click at [598, 217] on input "*****" at bounding box center [568, 213] width 63 height 21
type input "**"
type input "***"
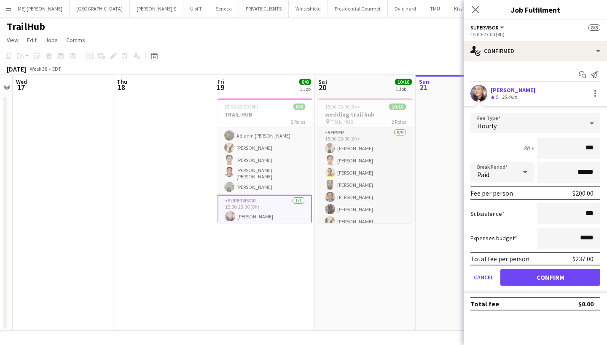
click at [589, 276] on button "Confirm" at bounding box center [550, 277] width 100 height 17
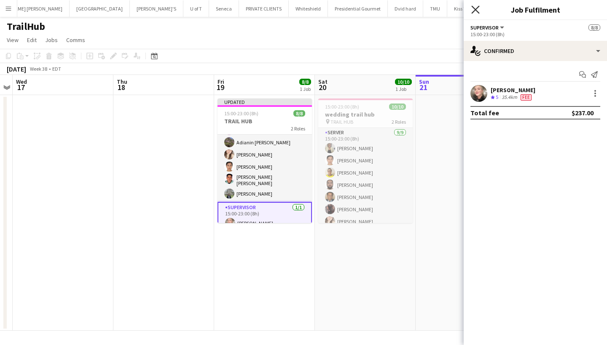
click at [475, 7] on icon "Close pop-in" at bounding box center [475, 9] width 8 height 8
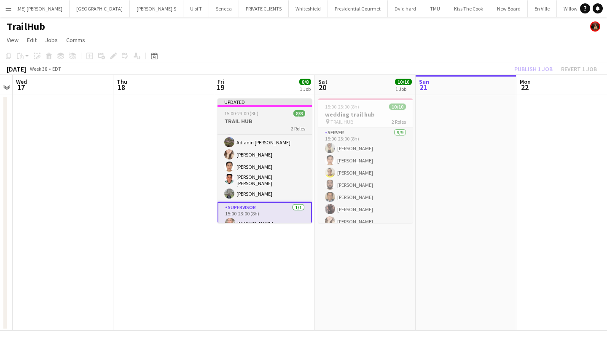
click at [264, 109] on app-job-card "Updated 15:00-23:00 (8h) 8/8 TRAIL HUB 2 Roles SERVER 7/7 15:00-23:00 (8h) Axel…" at bounding box center [264, 161] width 94 height 125
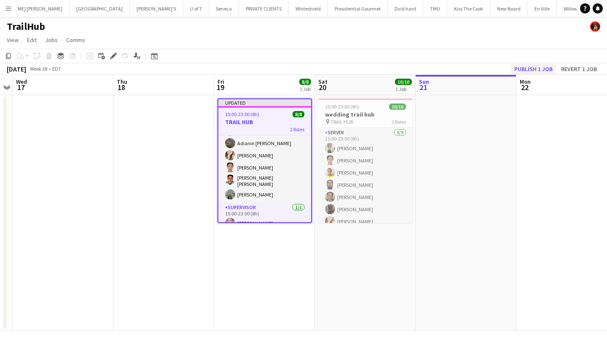
click at [543, 68] on button "Publish 1 job" at bounding box center [533, 69] width 45 height 11
